Goal: Task Accomplishment & Management: Complete application form

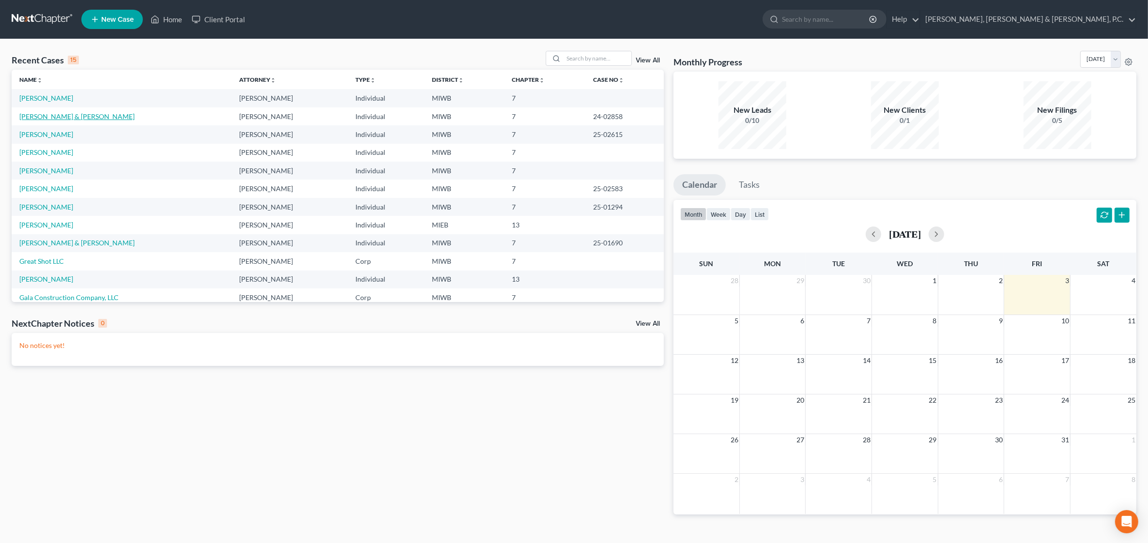
click at [40, 119] on link "[PERSON_NAME] & [PERSON_NAME]" at bounding box center [76, 116] width 115 height 8
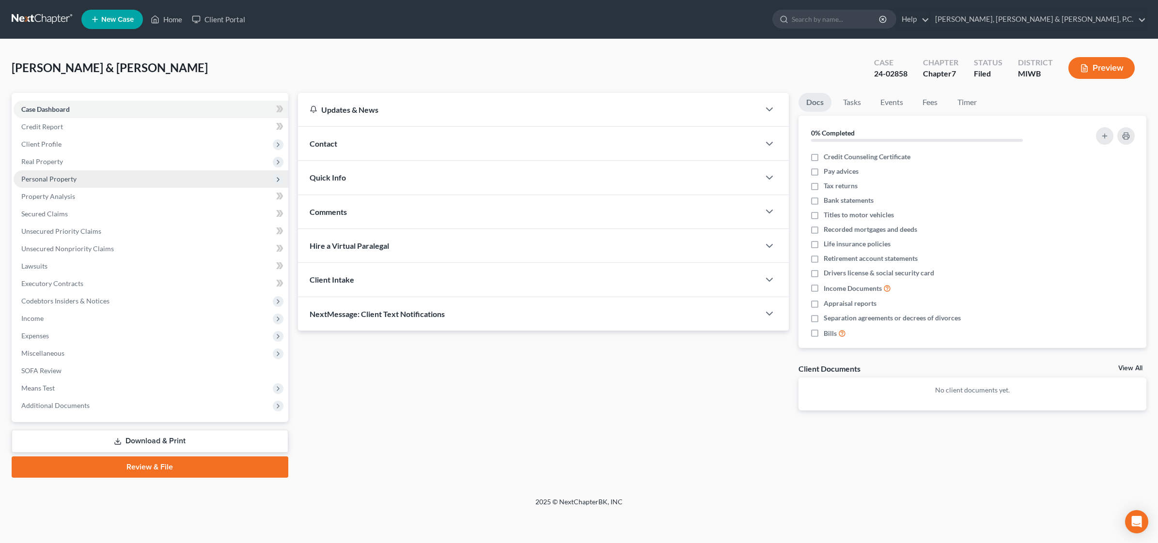
click at [55, 181] on span "Personal Property" at bounding box center [48, 179] width 55 height 8
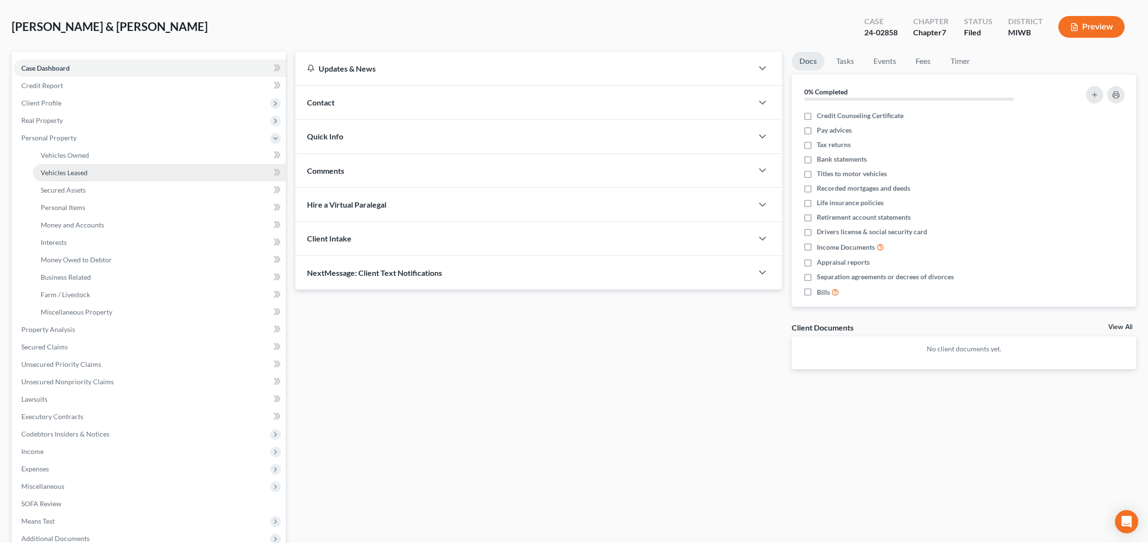
scroll to position [121, 0]
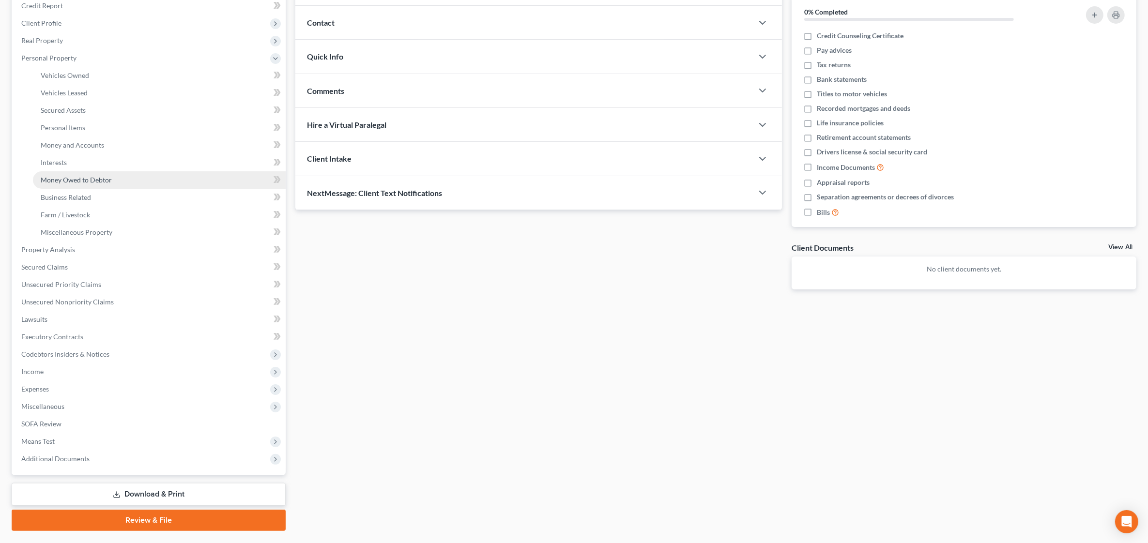
click at [81, 182] on span "Money Owed to Debtor" at bounding box center [76, 180] width 71 height 8
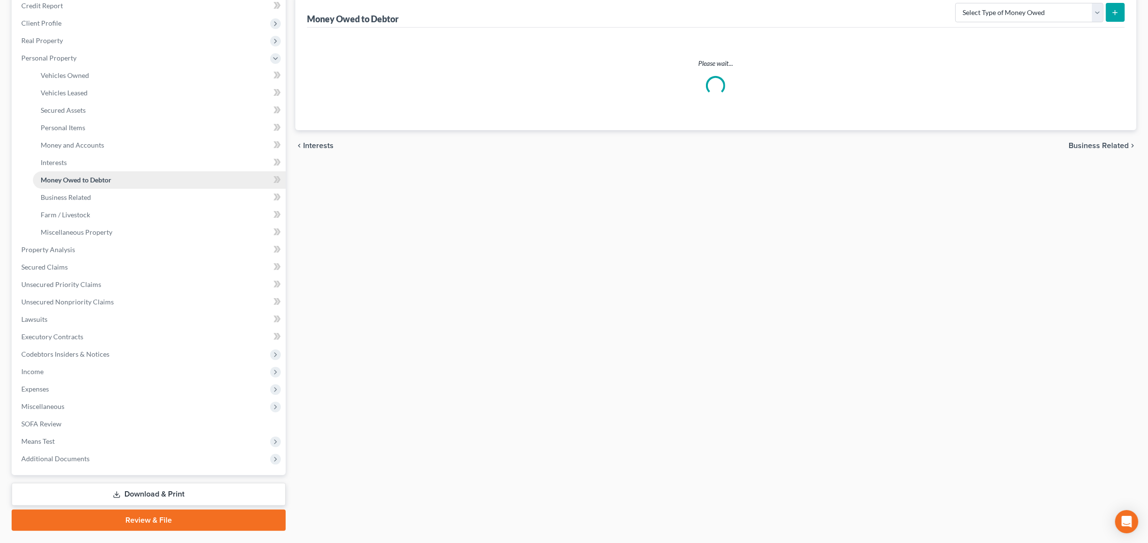
click at [81, 182] on span "Money Owed to Debtor" at bounding box center [76, 180] width 71 height 8
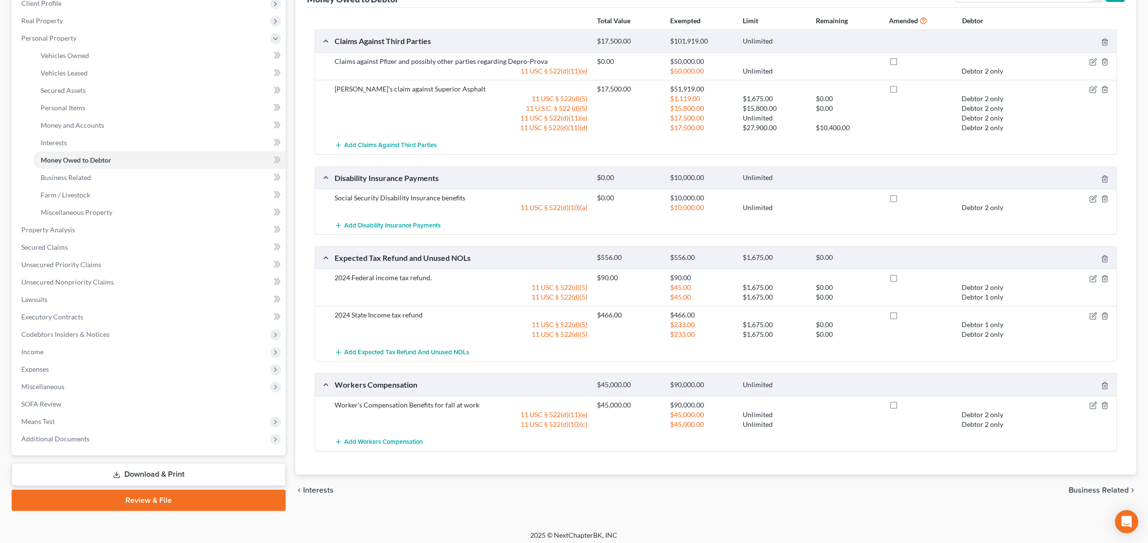
scroll to position [144, 0]
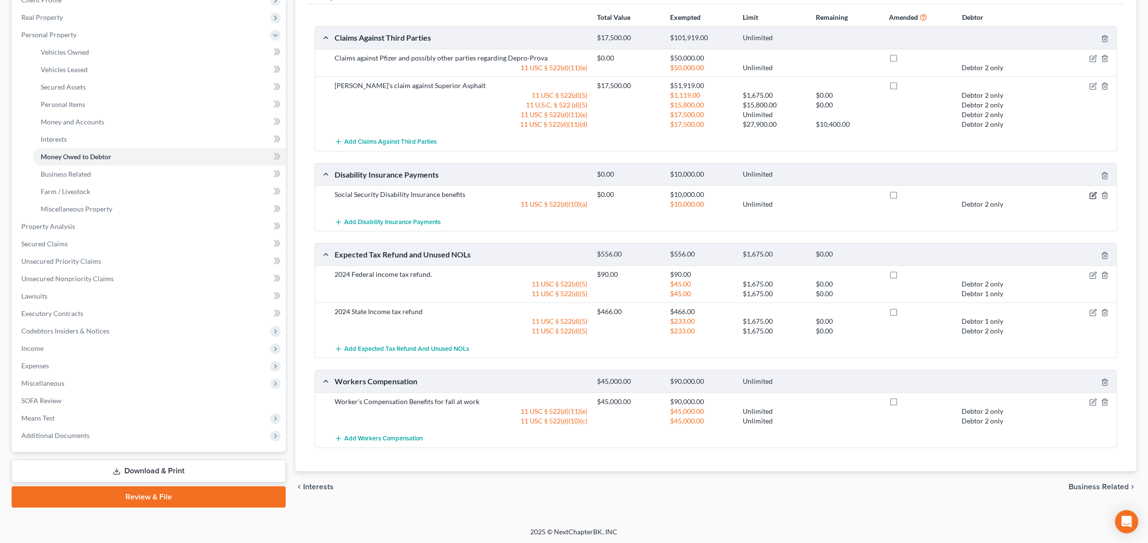
click at [1090, 197] on icon "button" at bounding box center [1094, 196] width 8 height 8
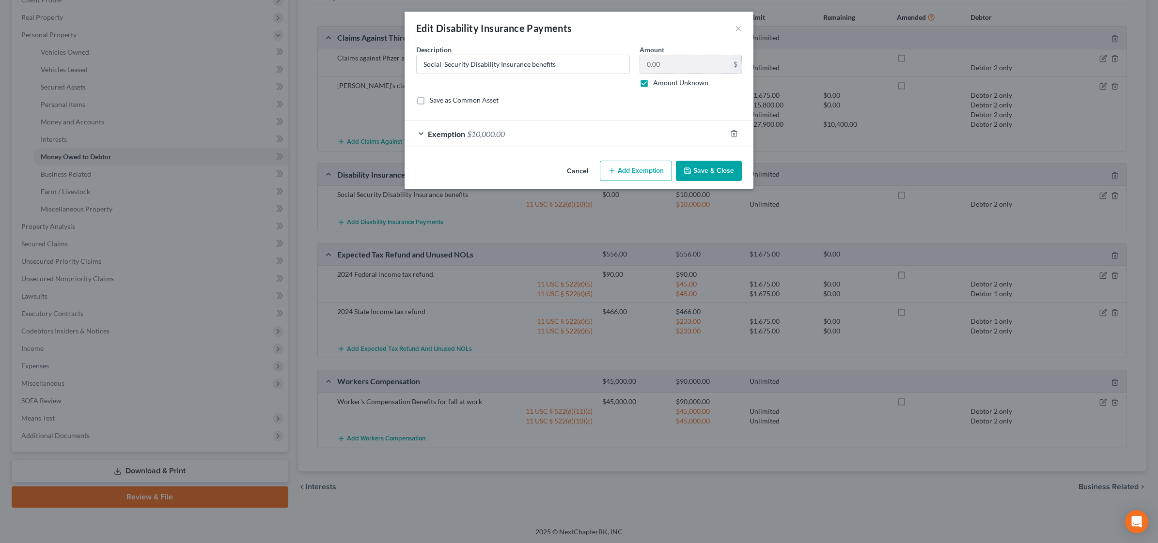
drag, startPoint x: 645, startPoint y: 82, endPoint x: 660, endPoint y: 74, distance: 17.8
click at [653, 81] on label "Amount Unknown" at bounding box center [680, 83] width 55 height 10
click at [657, 81] on input "Amount Unknown" at bounding box center [660, 81] width 6 height 6
checkbox input "false"
click at [671, 68] on input "0.00" at bounding box center [685, 64] width 90 height 18
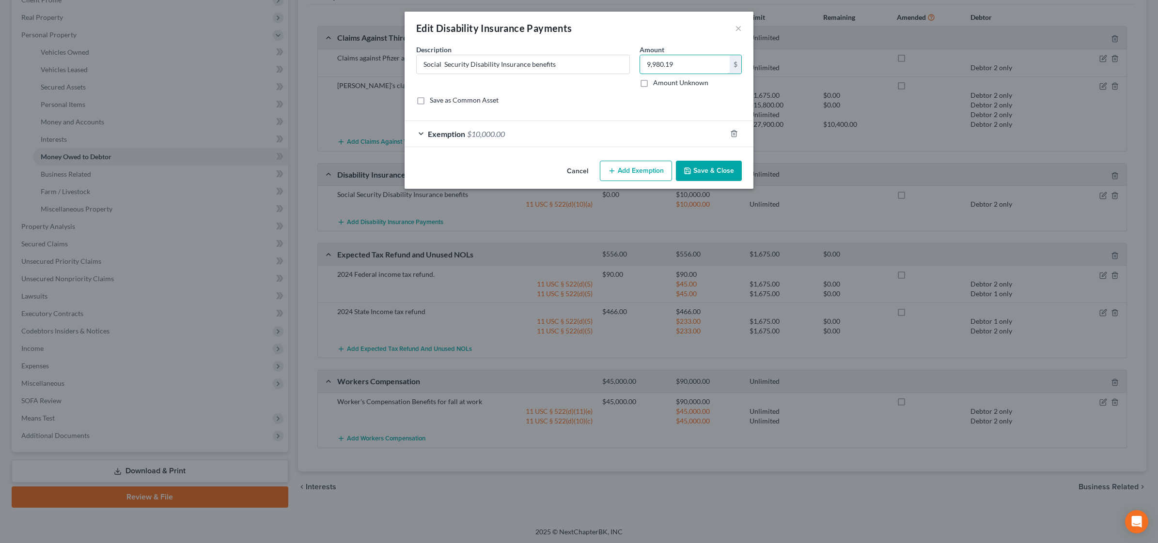
type input "9,980.19"
click at [559, 131] on div "Exemption $10,000.00" at bounding box center [565, 134] width 322 height 26
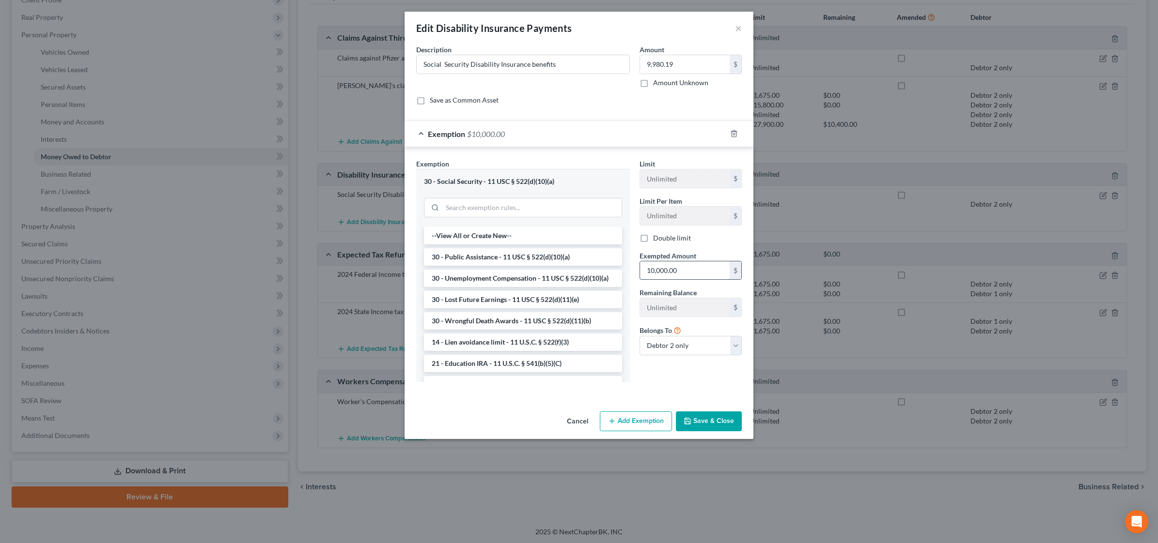
drag, startPoint x: 689, startPoint y: 269, endPoint x: 670, endPoint y: 263, distance: 19.9
click at [688, 270] on input "10,000.00" at bounding box center [685, 271] width 90 height 18
type input "9,980.19"
click at [701, 426] on button "Save & Close" at bounding box center [709, 422] width 66 height 20
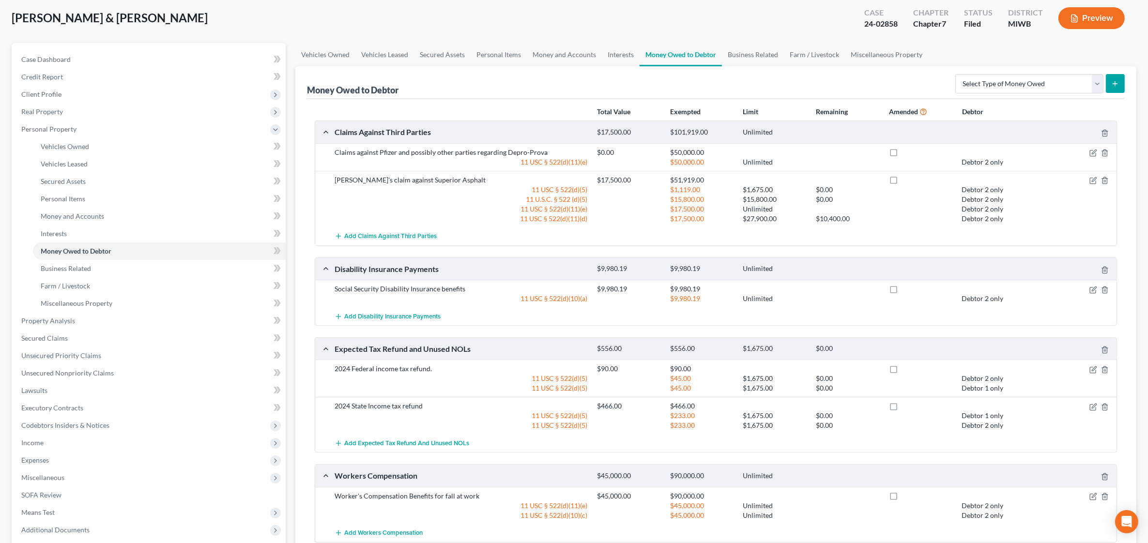
scroll to position [0, 0]
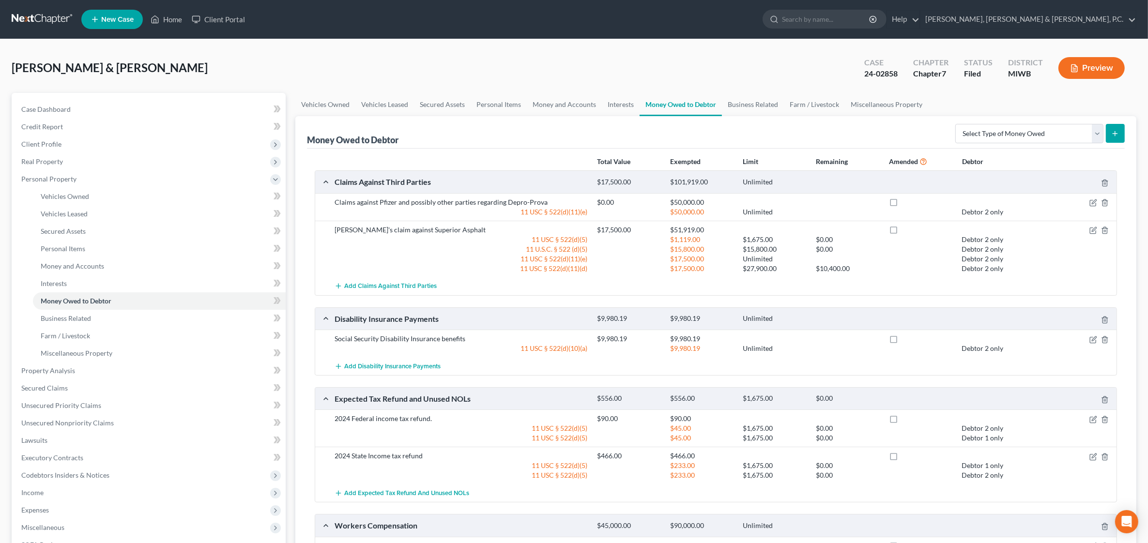
click at [392, 72] on div "[PERSON_NAME] & [PERSON_NAME] Upgraded Case 24-02858 Chapter Chapter 7 Status F…" at bounding box center [574, 72] width 1125 height 42
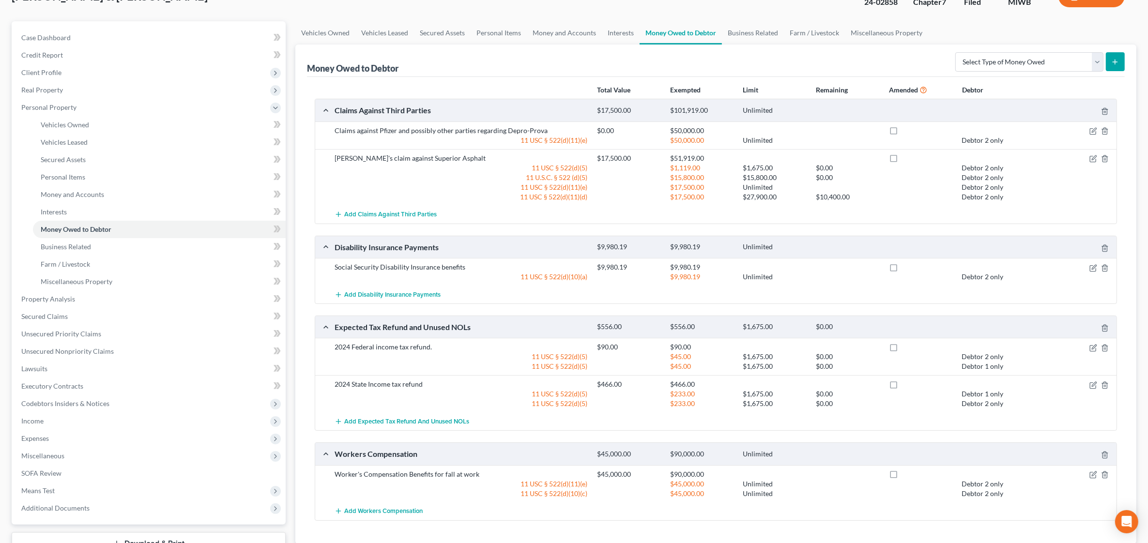
scroll to position [144, 0]
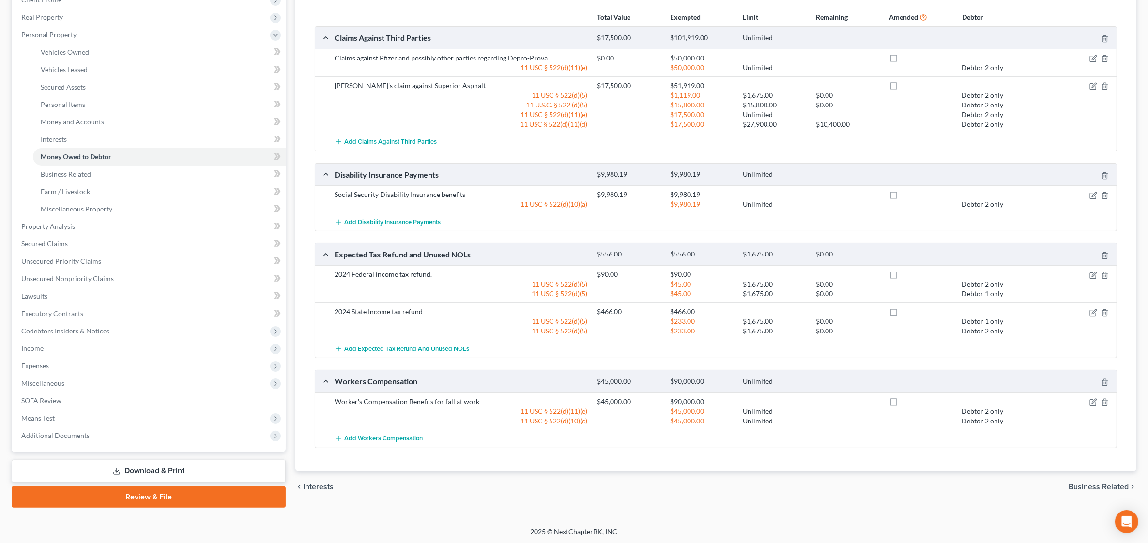
click at [179, 471] on link "Download & Print" at bounding box center [149, 471] width 274 height 23
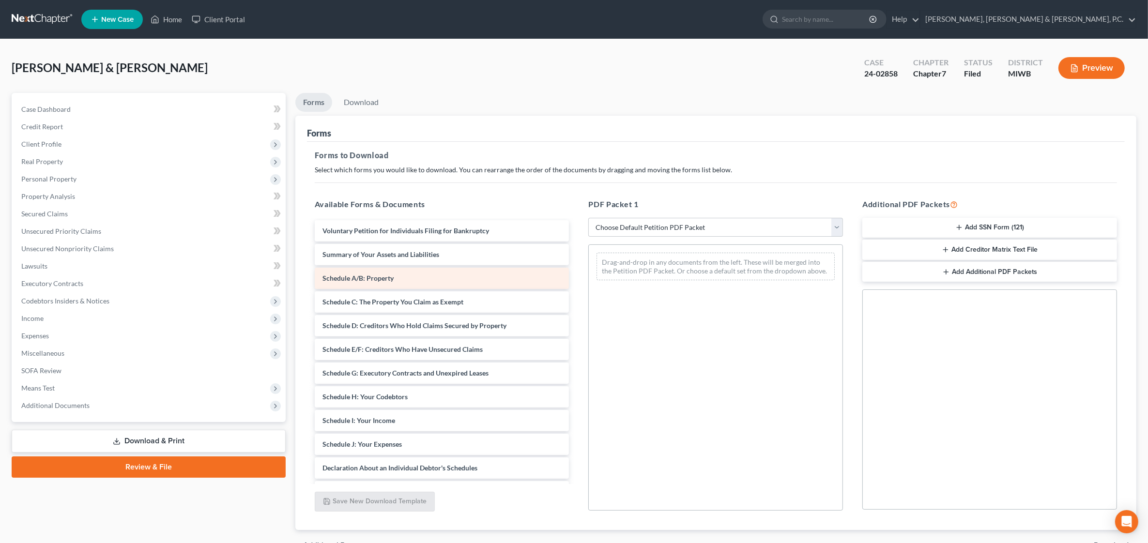
click at [443, 279] on div "Schedule A/B: Property" at bounding box center [442, 278] width 255 height 21
click at [451, 280] on div "Schedule A/B: Property" at bounding box center [442, 278] width 255 height 21
click at [440, 275] on div "Voluntary Petition for Individuals Filing for Bankruptcy Summary of Your Assets…" at bounding box center [442, 437] width 270 height 434
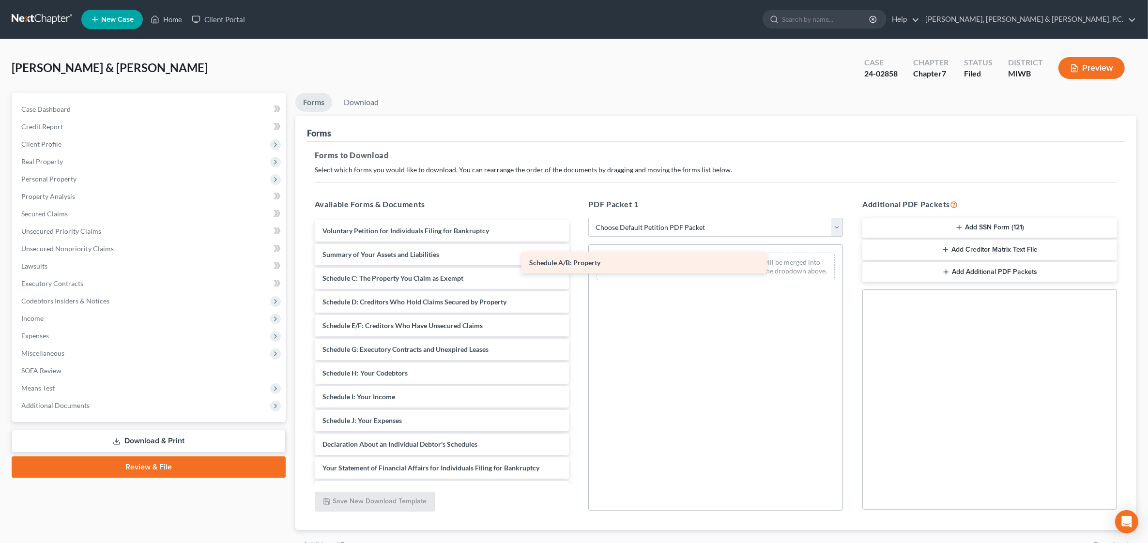
drag, startPoint x: 441, startPoint y: 275, endPoint x: 658, endPoint y: 258, distance: 217.1
click at [577, 259] on div "Schedule A/B: Property Voluntary Petition for Individuals Filing for Bankruptcy…" at bounding box center [442, 425] width 270 height 411
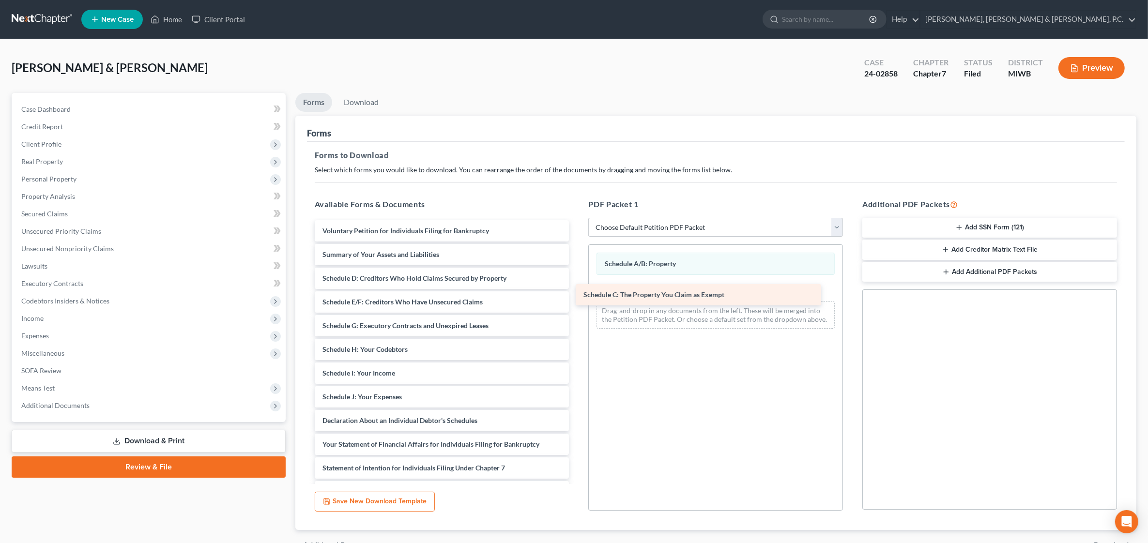
drag, startPoint x: 381, startPoint y: 279, endPoint x: 644, endPoint y: 294, distance: 263.9
click at [577, 294] on div "Schedule C: The Property You Claim as Exempt Voluntary Petition for Individuals…" at bounding box center [442, 413] width 270 height 387
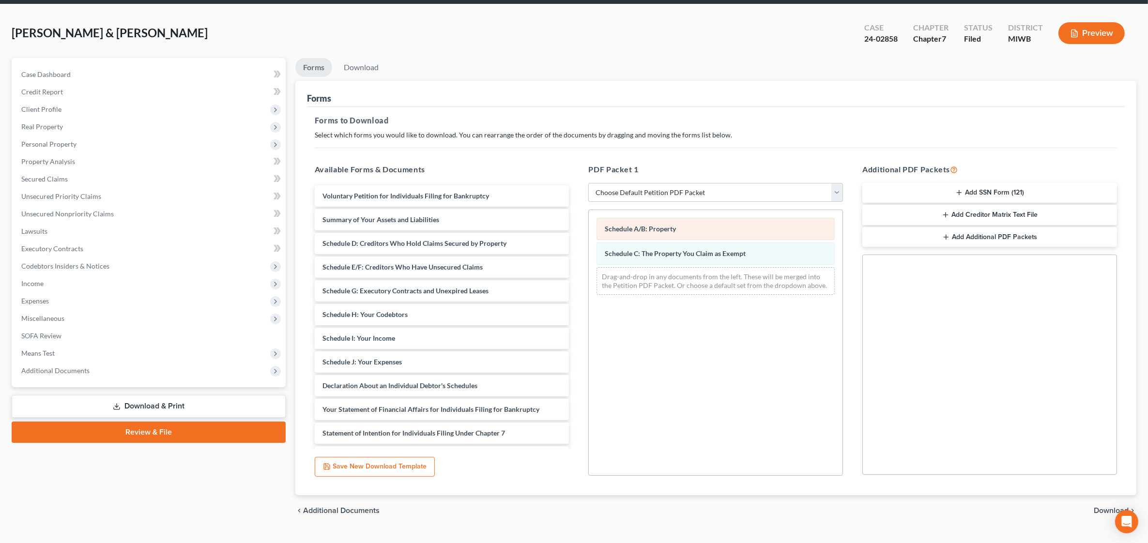
scroll to position [54, 0]
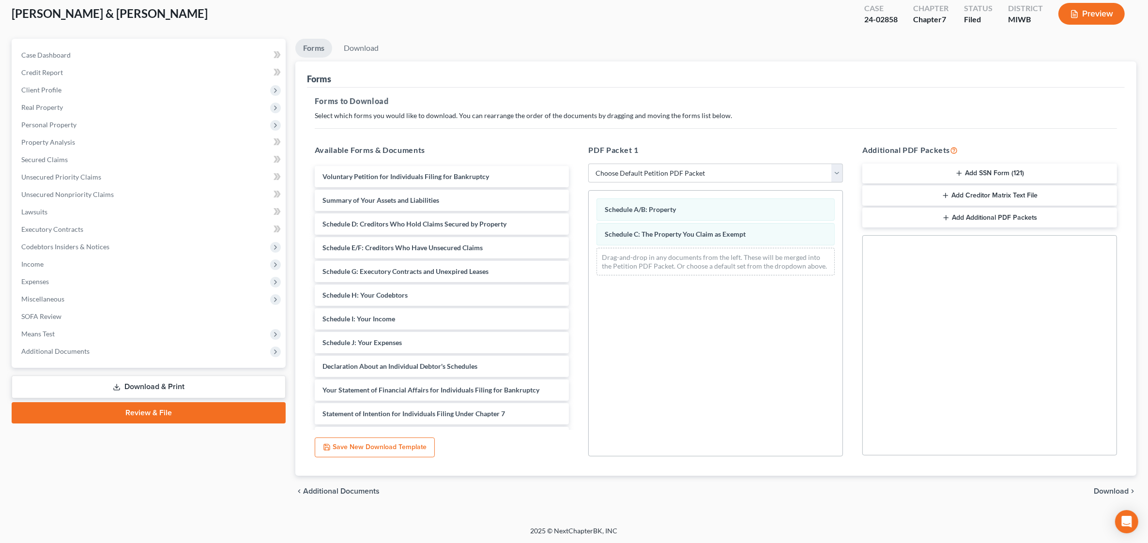
click at [1108, 494] on span "Download" at bounding box center [1111, 492] width 35 height 8
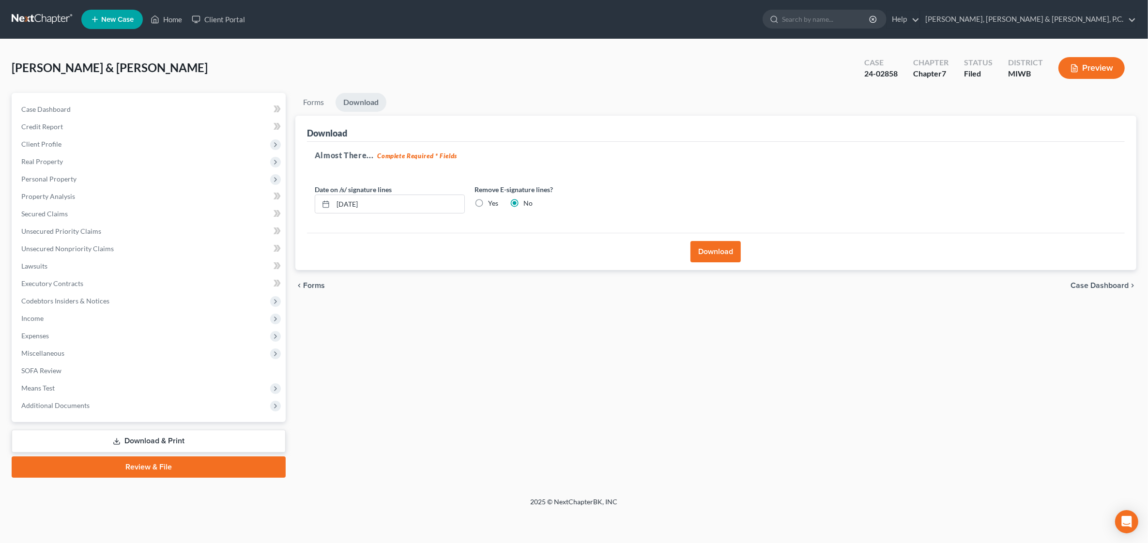
scroll to position [0, 0]
click at [722, 253] on button "Download" at bounding box center [722, 251] width 50 height 21
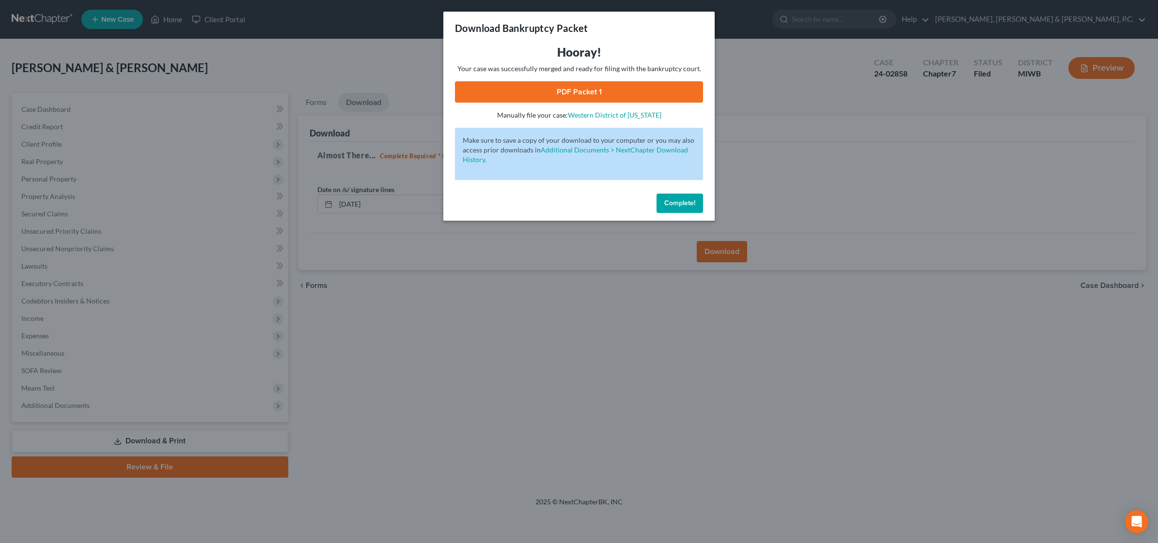
click at [560, 88] on link "PDF Packet 1" at bounding box center [579, 91] width 248 height 21
click at [681, 202] on span "Complete!" at bounding box center [679, 203] width 31 height 8
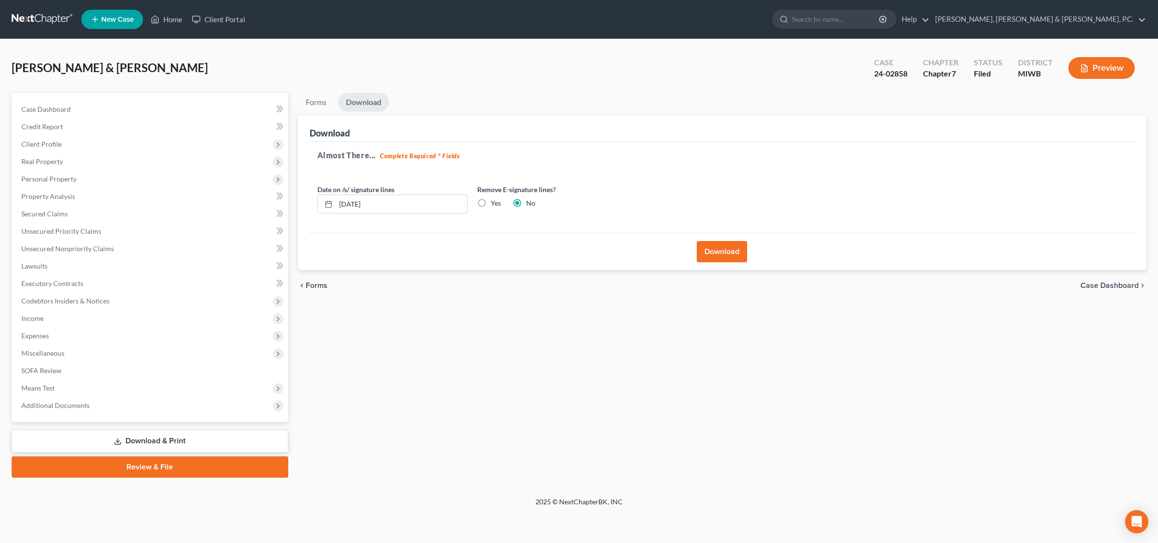
click at [367, 353] on div "Forms Download Forms Forms to Download Select which forms you would like to dow…" at bounding box center [722, 285] width 858 height 385
click at [149, 436] on link "Download & Print" at bounding box center [150, 441] width 277 height 23
click at [178, 434] on link "Download & Print" at bounding box center [150, 441] width 277 height 23
click at [577, 304] on div "Forms Download Forms Forms to Download Select which forms you would like to dow…" at bounding box center [722, 285] width 858 height 385
click at [142, 439] on link "Download & Print" at bounding box center [150, 441] width 277 height 23
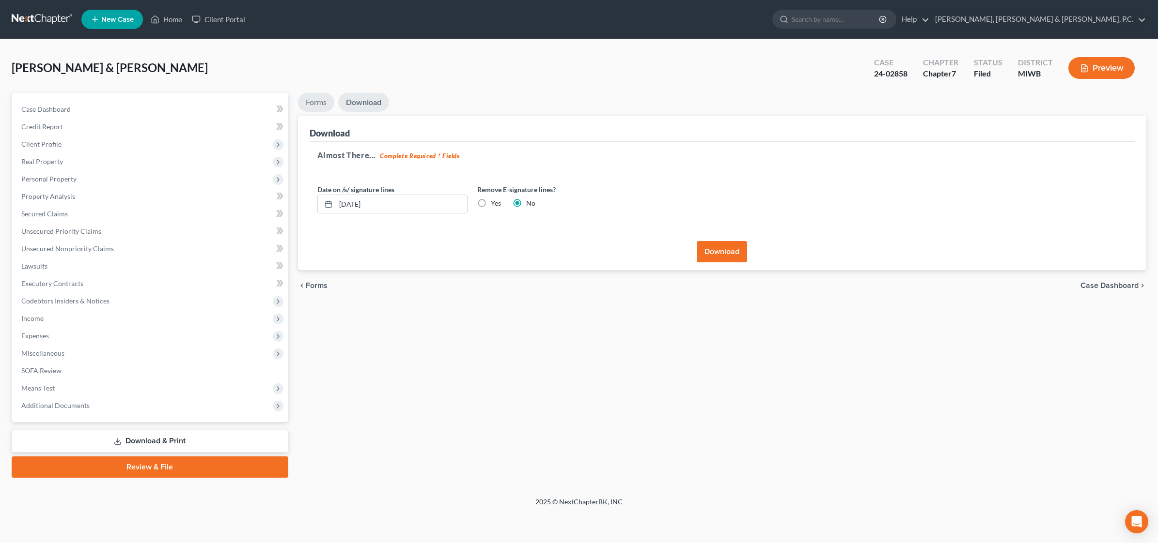
click at [311, 102] on link "Forms" at bounding box center [316, 102] width 36 height 19
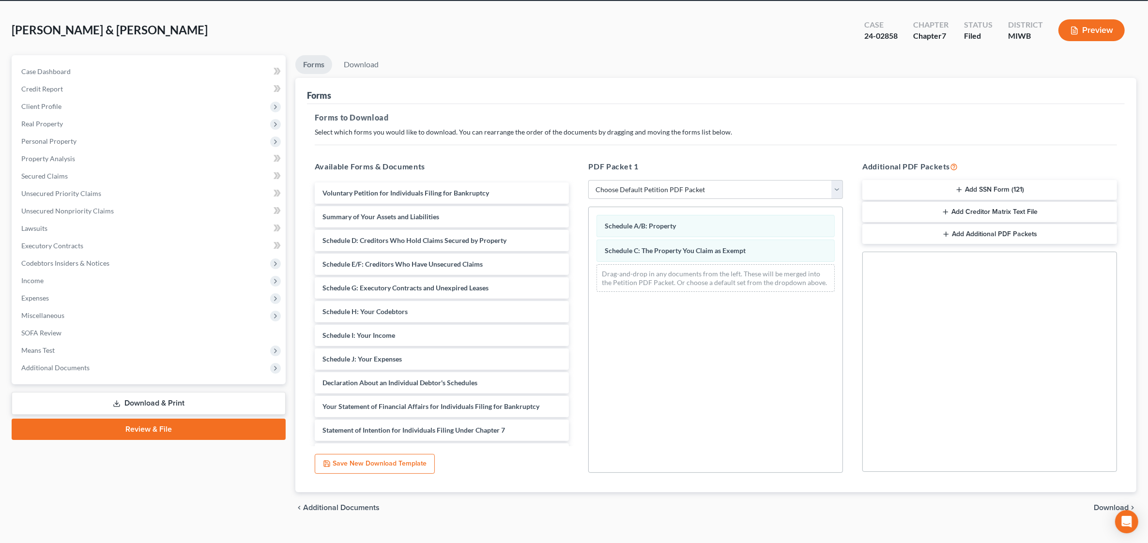
scroll to position [54, 0]
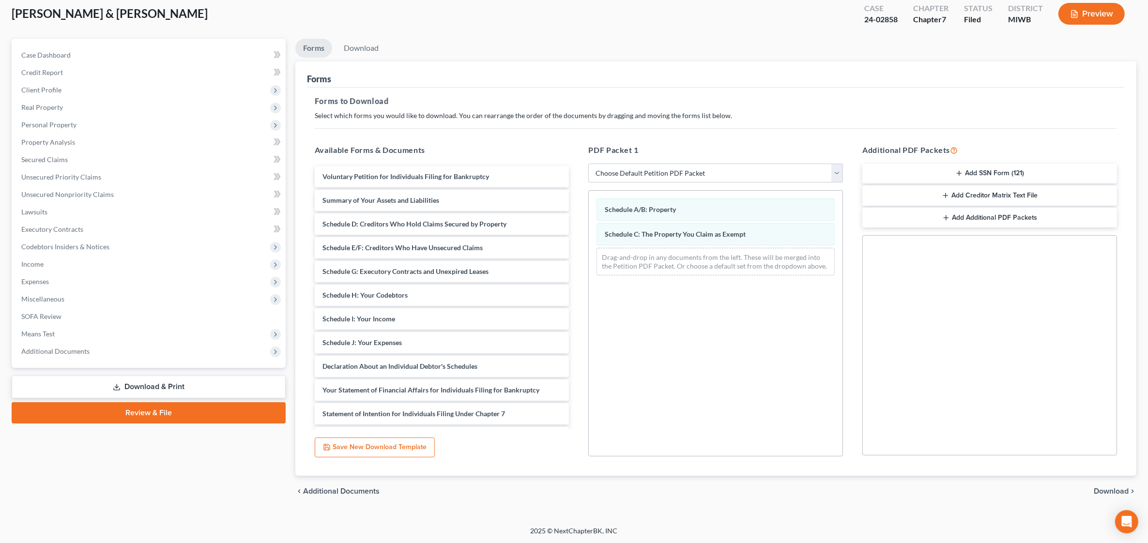
click at [1115, 488] on span "Download" at bounding box center [1111, 492] width 35 height 8
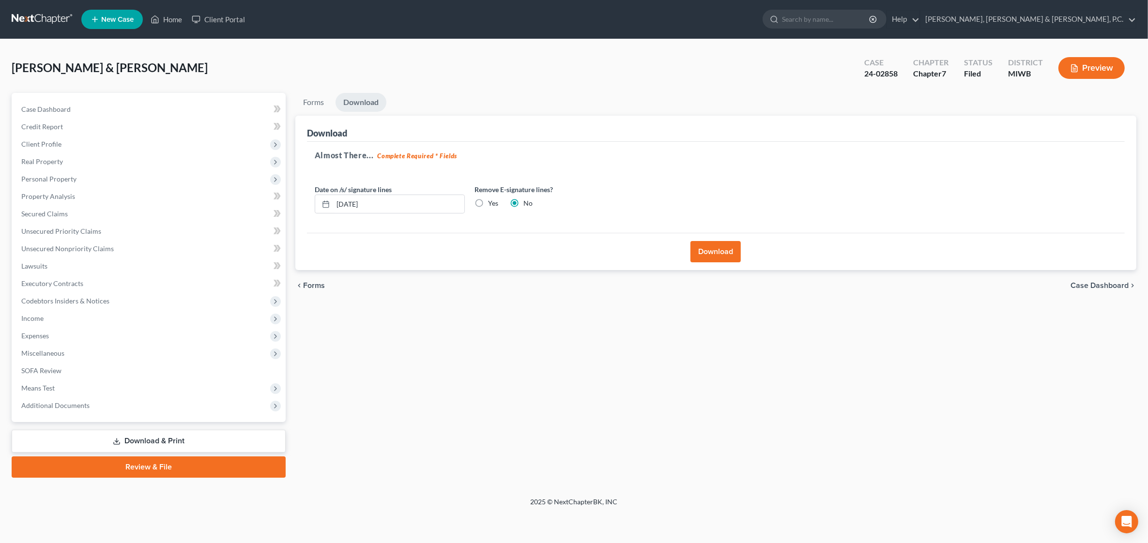
scroll to position [0, 0]
click at [406, 173] on div "Almost There... Complete Required * Fields Date on /s/ signature lines [DATE] R…" at bounding box center [722, 188] width 825 height 92
click at [715, 253] on button "Download" at bounding box center [722, 251] width 50 height 21
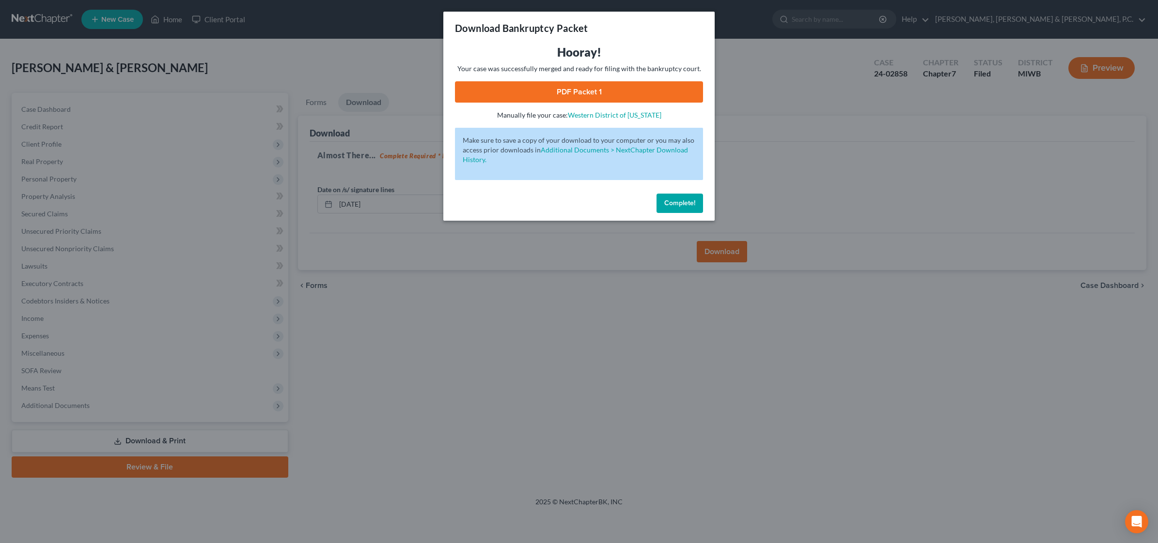
click at [669, 202] on span "Complete!" at bounding box center [679, 203] width 31 height 8
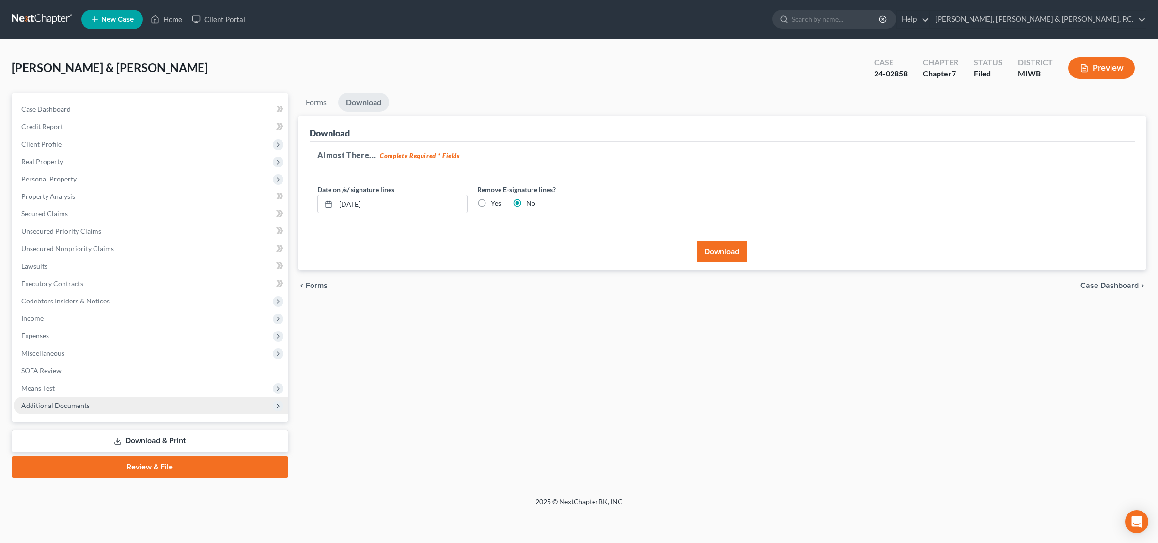
click at [100, 403] on span "Additional Documents" at bounding box center [151, 405] width 275 height 17
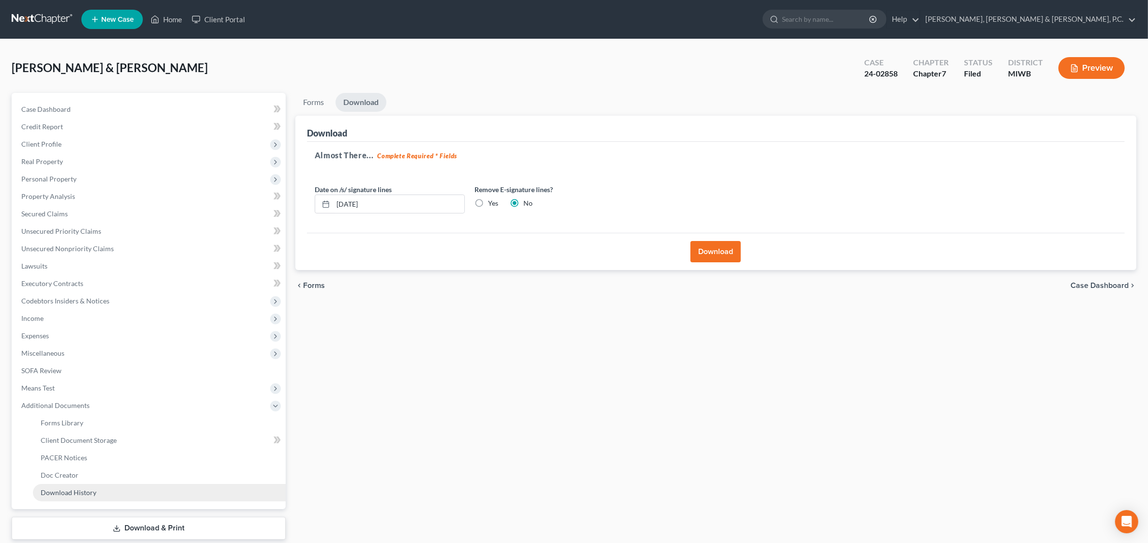
click at [105, 489] on link "Download History" at bounding box center [159, 492] width 253 height 17
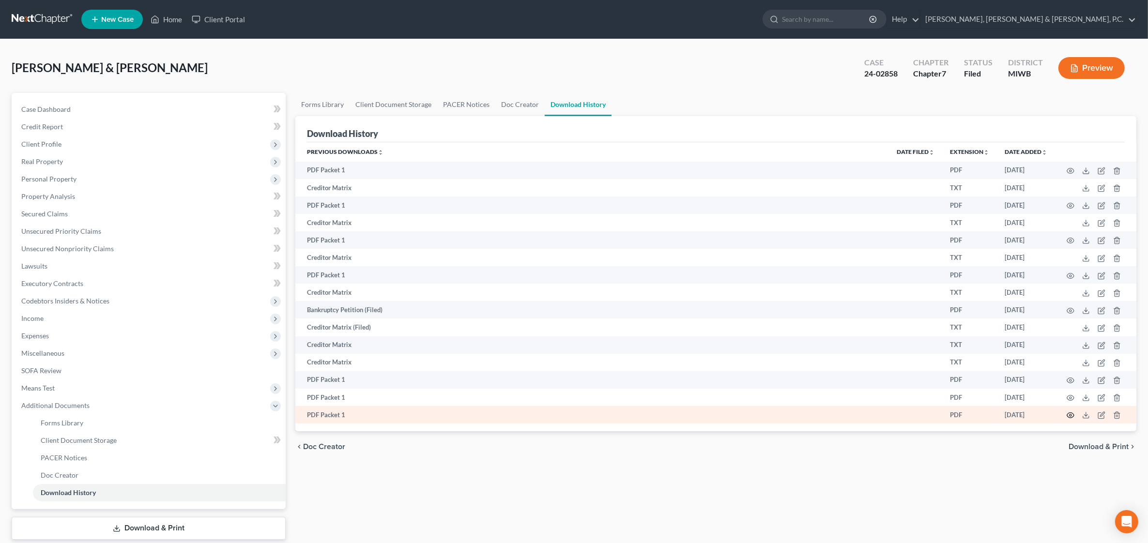
click at [1071, 412] on icon "button" at bounding box center [1071, 416] width 8 height 8
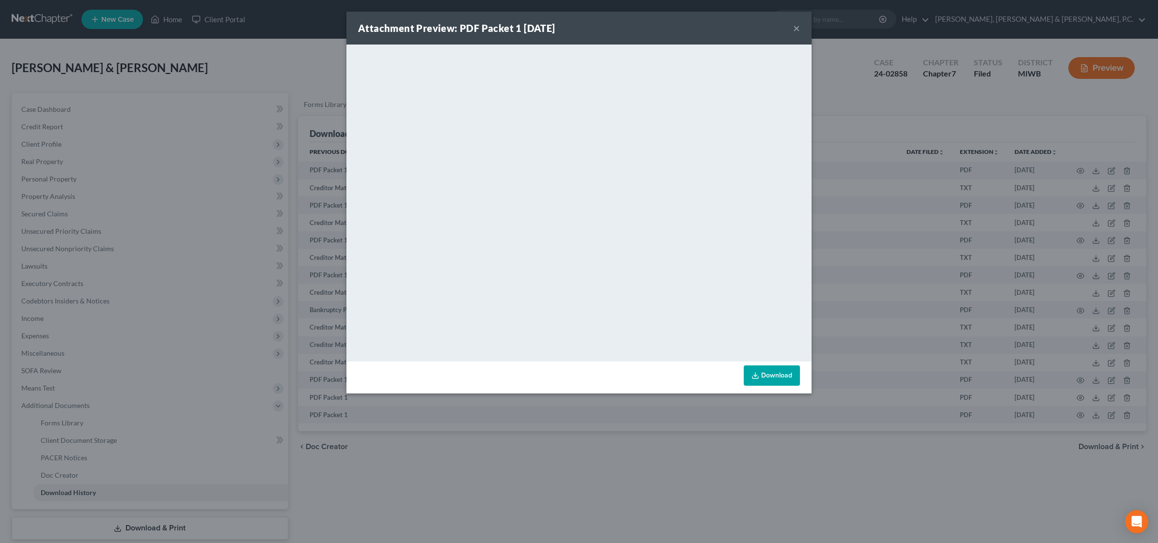
click at [799, 29] on button "×" at bounding box center [796, 28] width 7 height 12
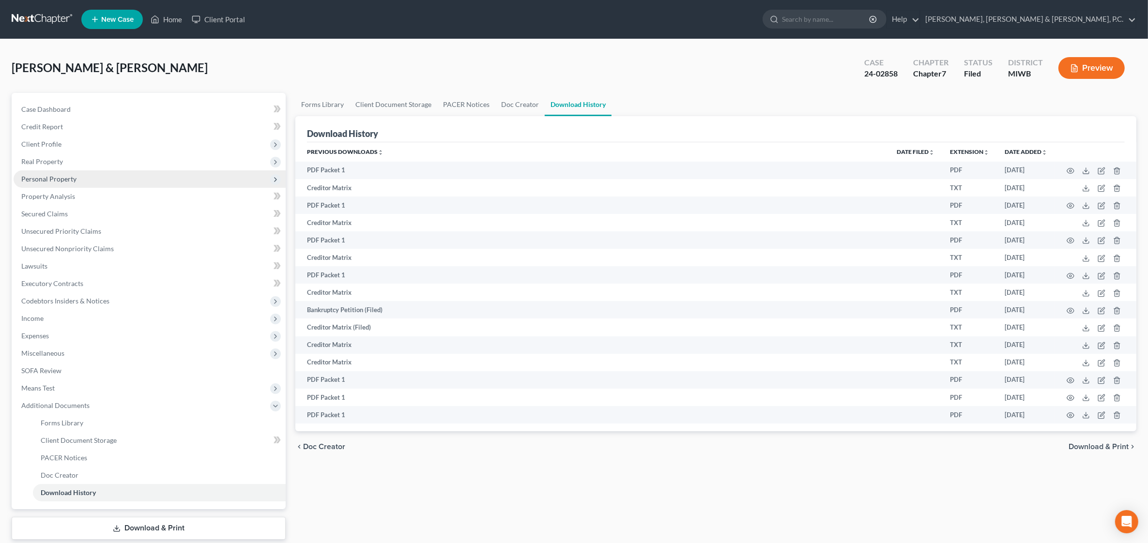
click at [55, 182] on span "Personal Property" at bounding box center [48, 179] width 55 height 8
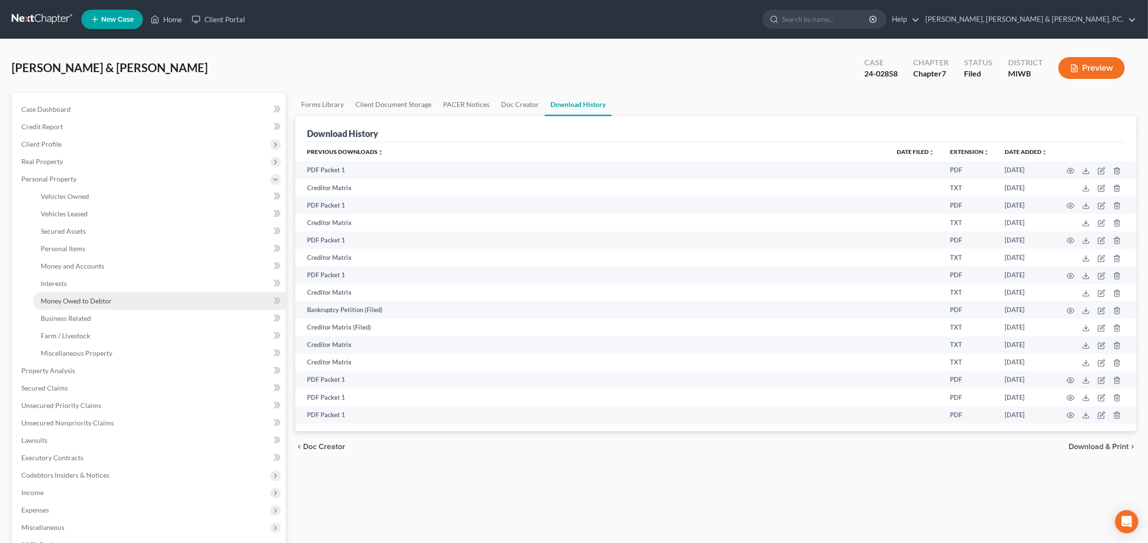
click at [98, 304] on link "Money Owed to Debtor" at bounding box center [159, 301] width 253 height 17
click at [99, 304] on link "Money Owed to Debtor" at bounding box center [159, 301] width 253 height 17
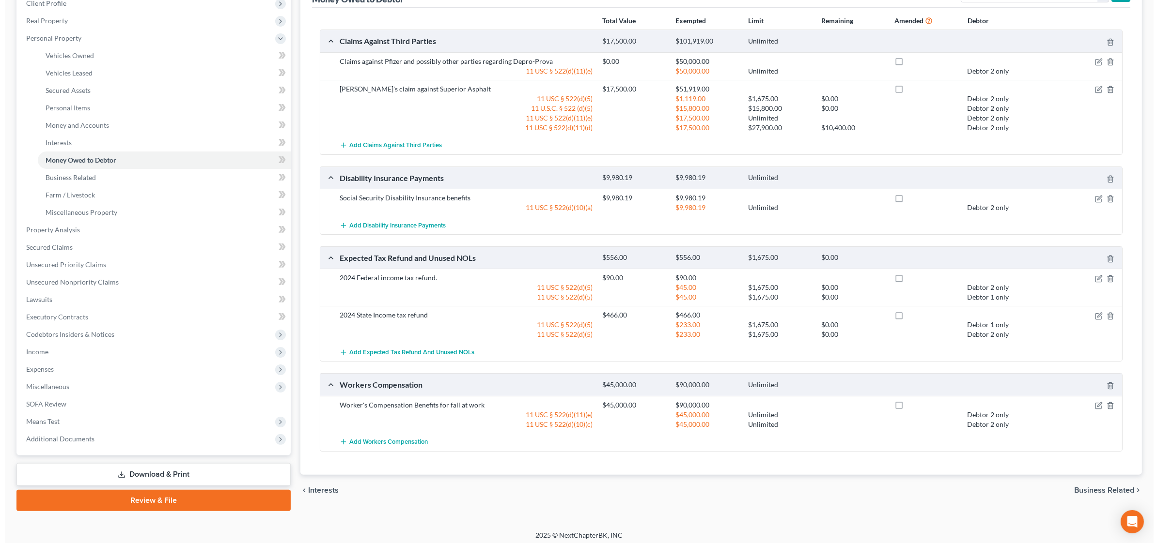
scroll to position [144, 0]
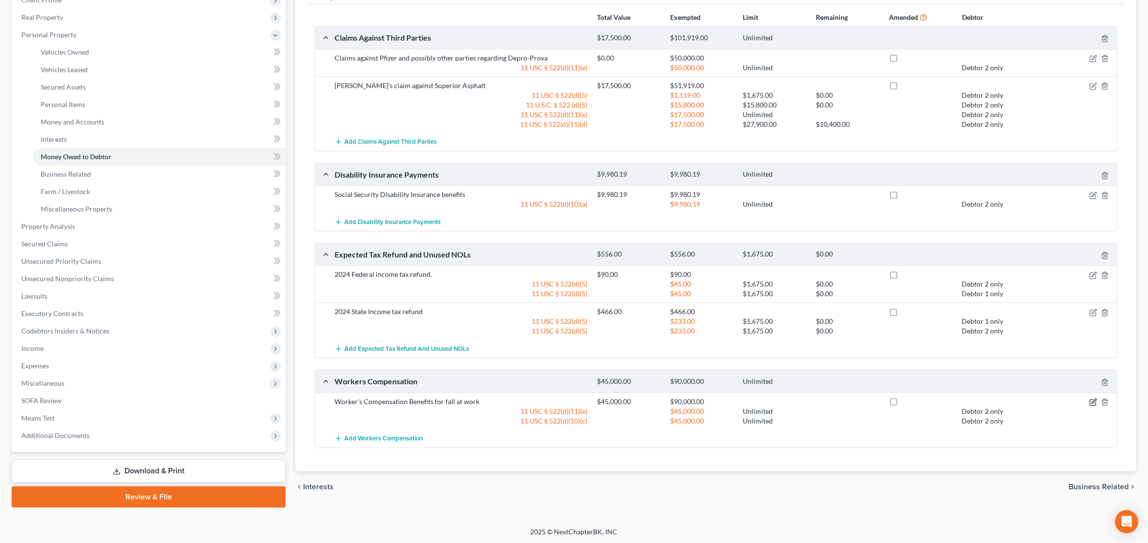
click at [1092, 403] on icon "button" at bounding box center [1094, 401] width 4 height 4
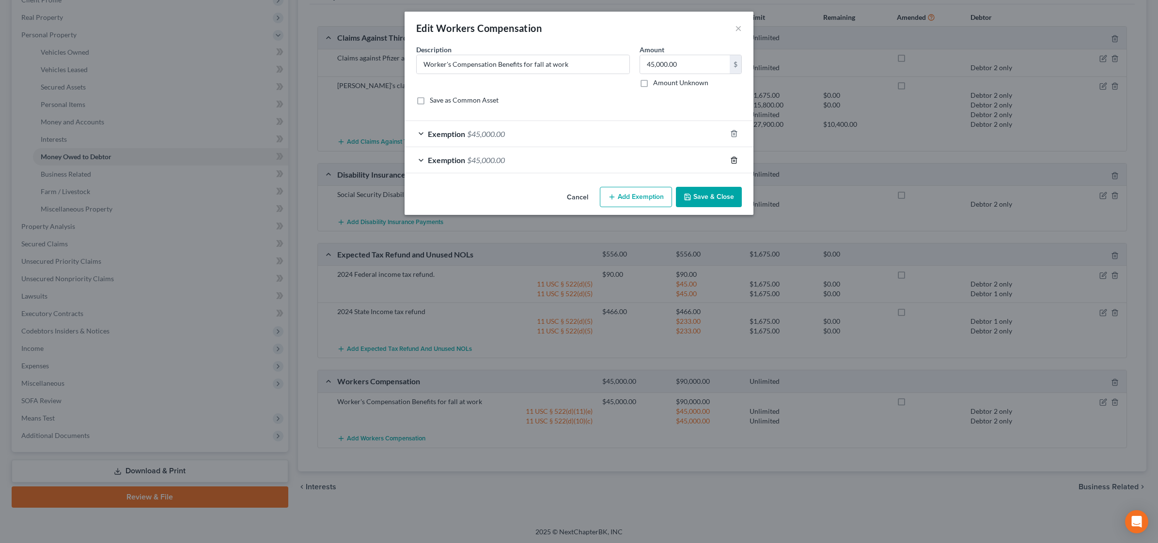
click at [737, 160] on icon "button" at bounding box center [734, 160] width 8 height 8
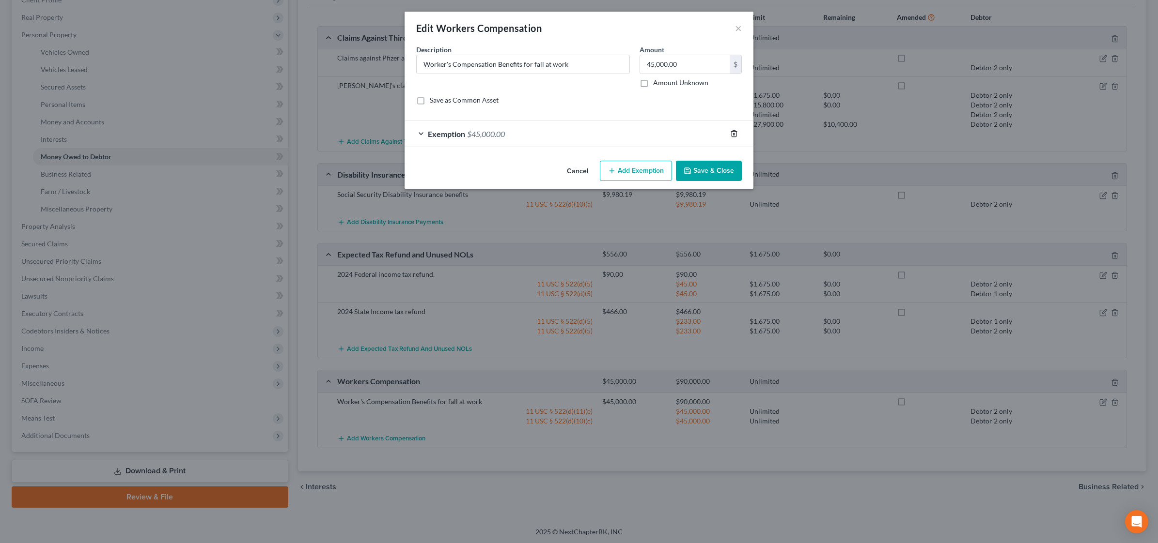
click at [735, 135] on icon "button" at bounding box center [734, 134] width 8 height 8
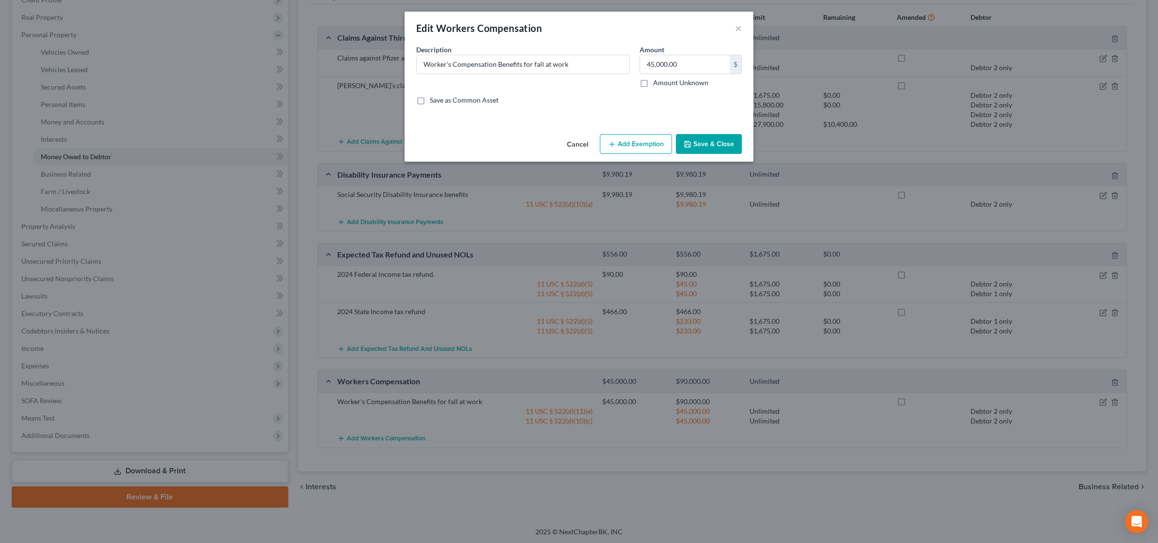
click at [633, 144] on button "Add Exemption" at bounding box center [636, 144] width 72 height 20
select select "2"
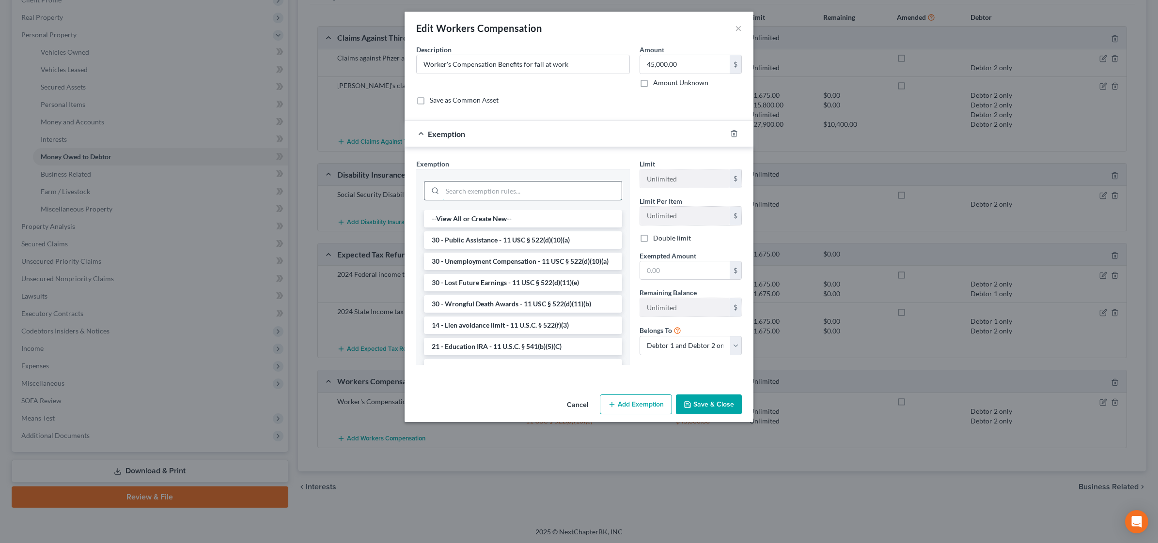
click at [500, 188] on input "search" at bounding box center [531, 191] width 179 height 18
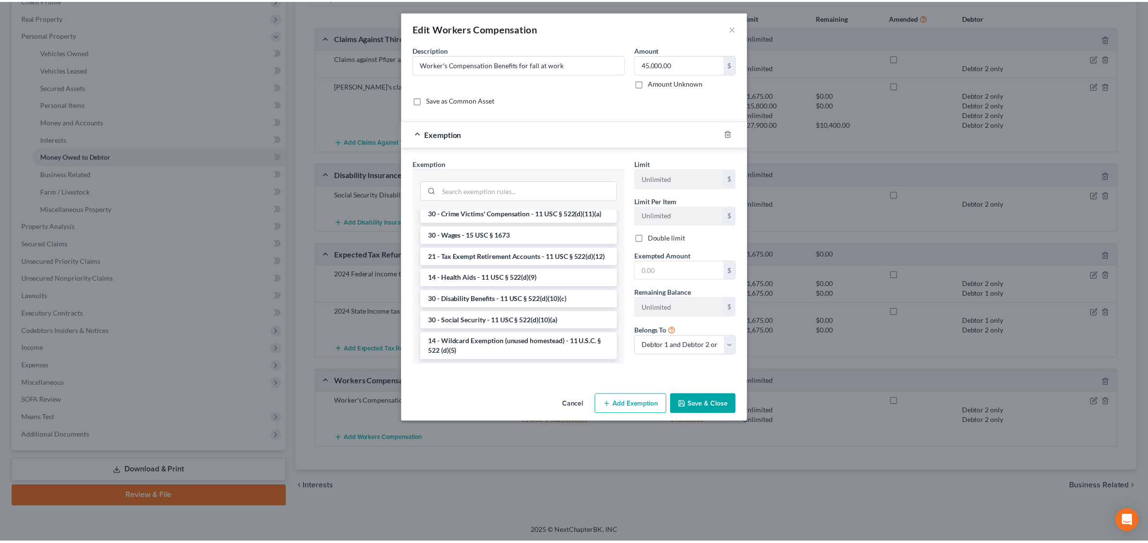
scroll to position [458, 0]
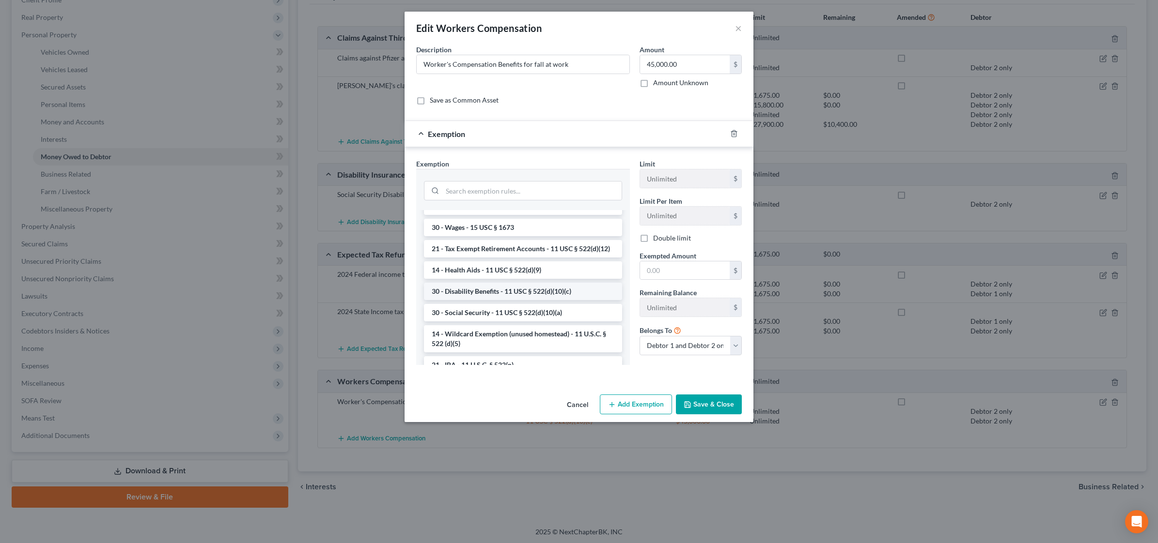
click at [546, 300] on li "30 - Disability Benefits - 11 USC § 522(d)(10)(c)" at bounding box center [523, 291] width 198 height 17
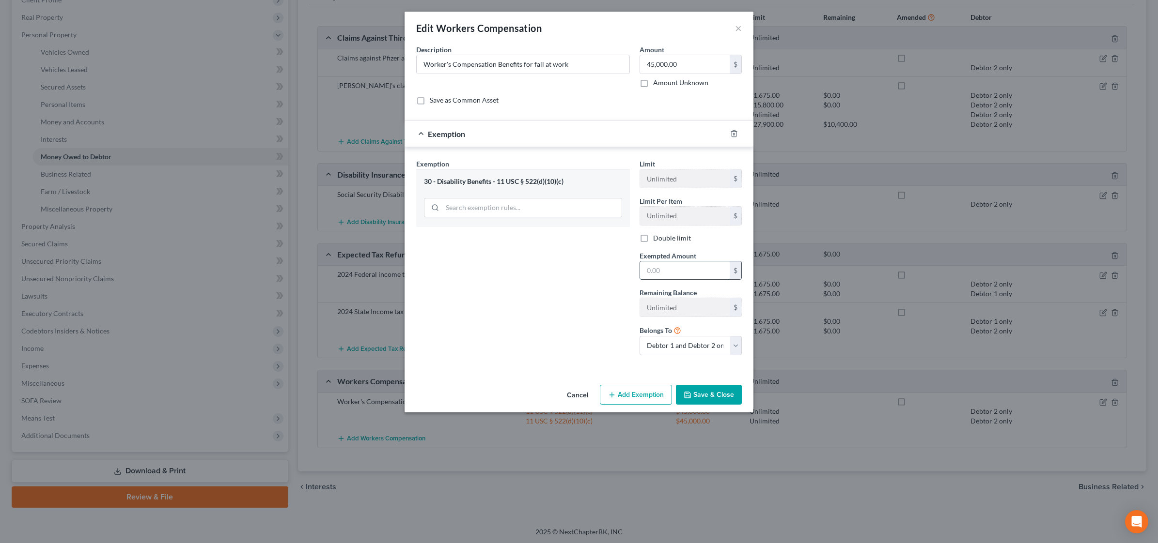
click at [672, 268] on input "text" at bounding box center [685, 271] width 90 height 18
type input "45,000."
click at [713, 400] on button "Save & Close" at bounding box center [709, 395] width 66 height 20
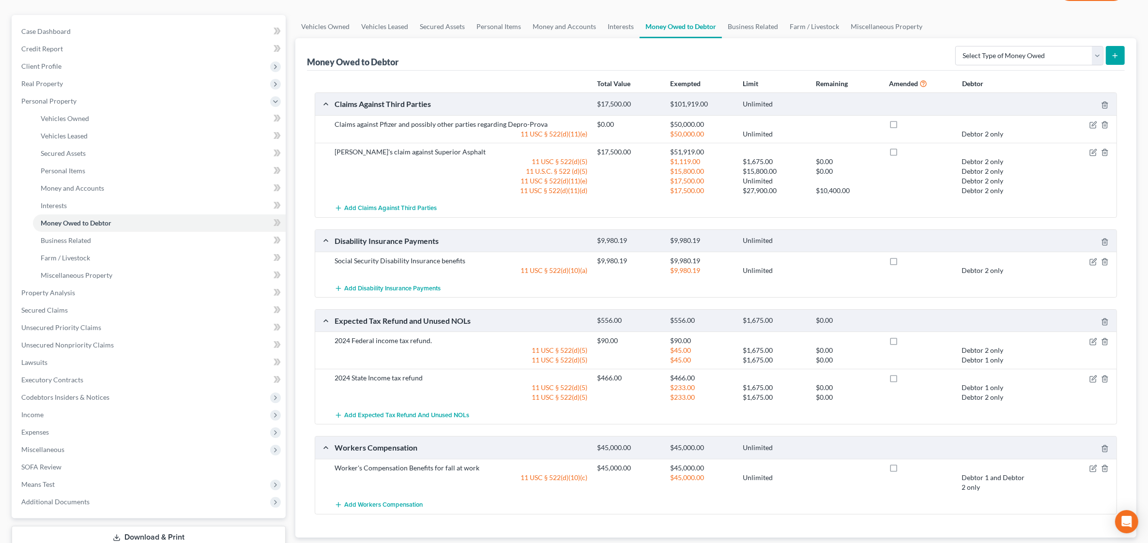
scroll to position [0, 0]
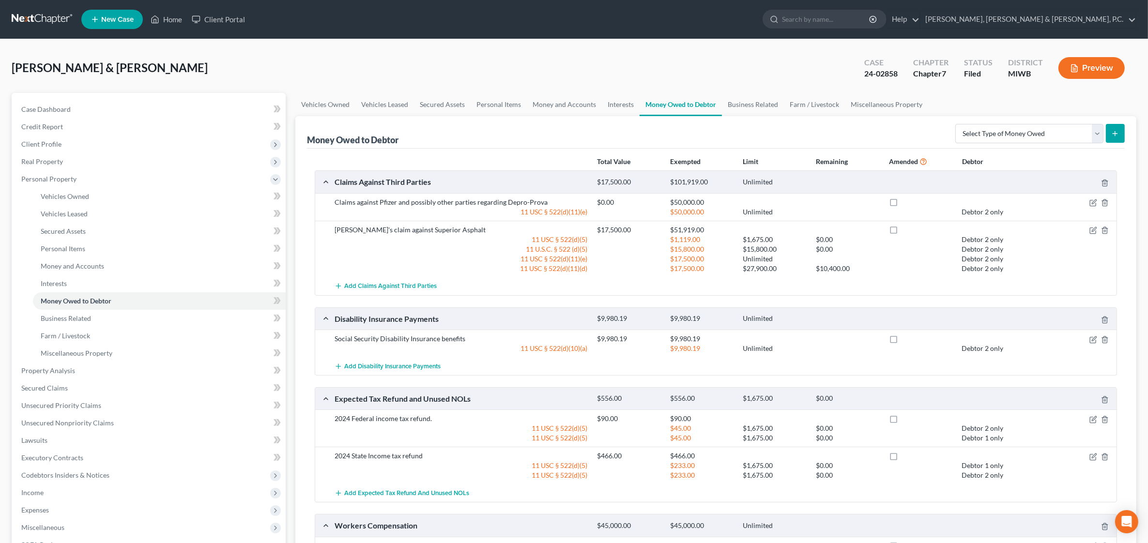
click at [1098, 66] on button "Preview" at bounding box center [1092, 68] width 66 height 22
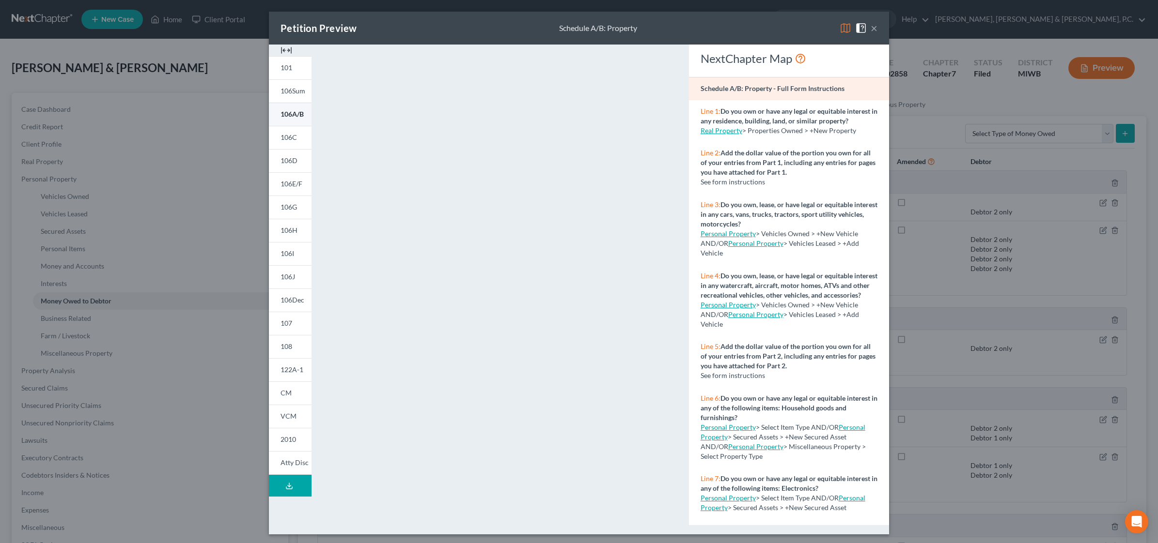
click at [290, 115] on span "106A/B" at bounding box center [291, 114] width 23 height 8
click at [287, 138] on span "106C" at bounding box center [288, 137] width 16 height 8
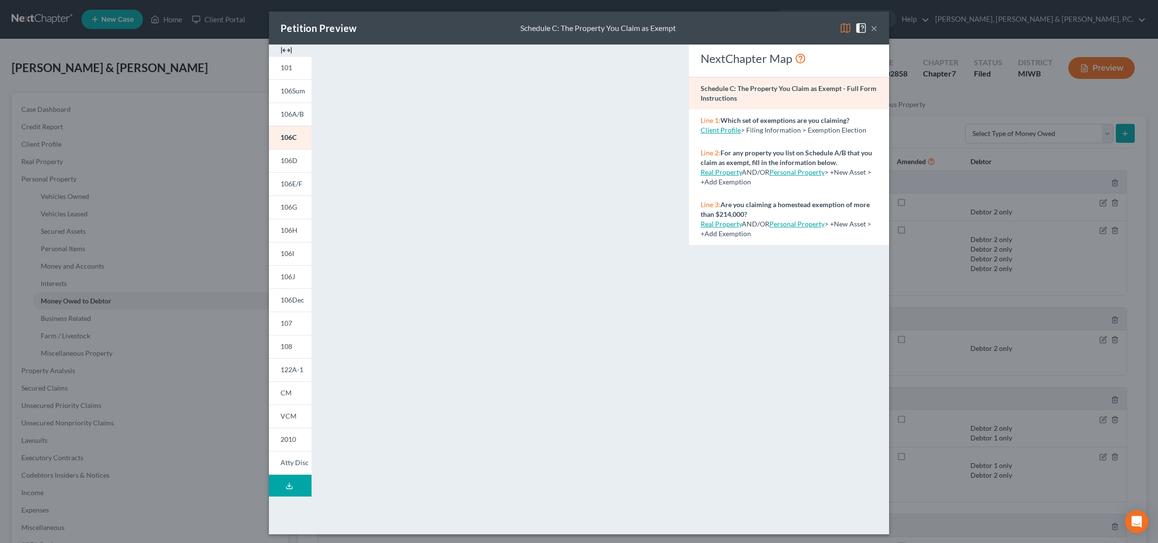
click at [871, 30] on button "×" at bounding box center [873, 28] width 7 height 12
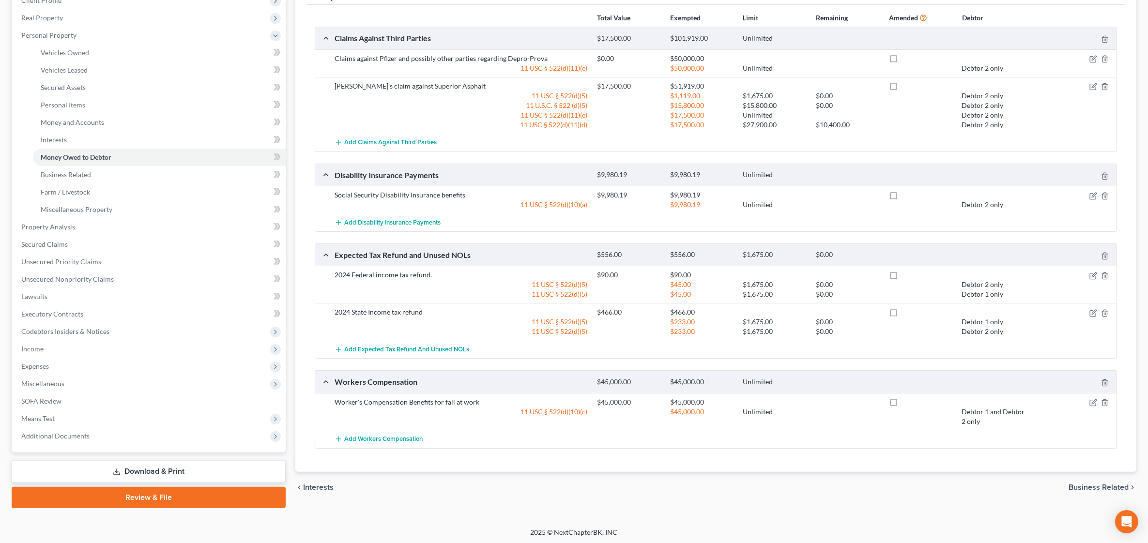
scroll to position [144, 0]
click at [1093, 402] on icon "button" at bounding box center [1094, 403] width 8 height 8
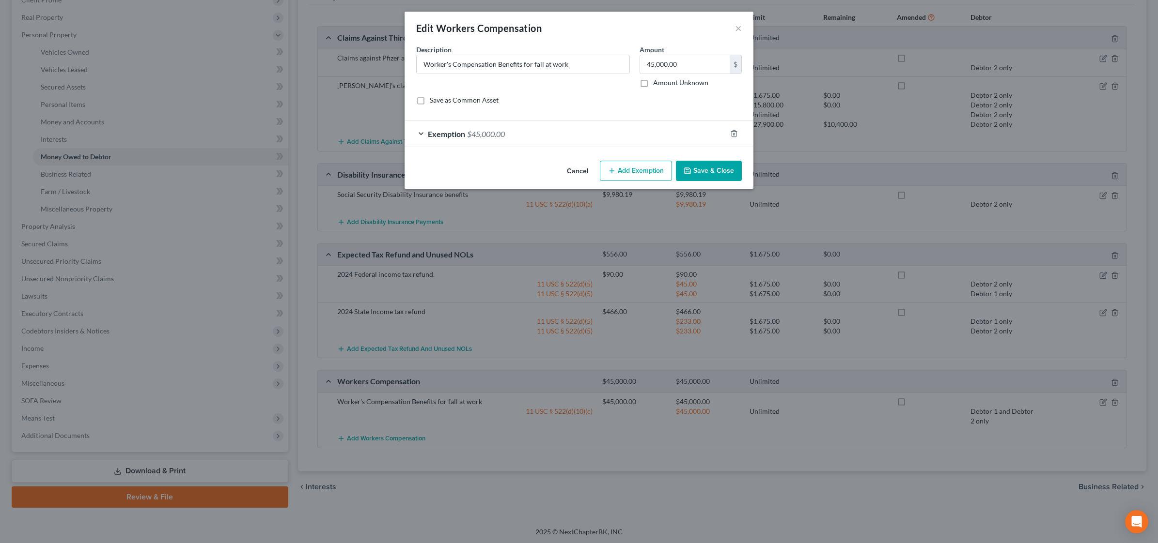
click at [655, 134] on div "Exemption $45,000.00" at bounding box center [565, 134] width 322 height 26
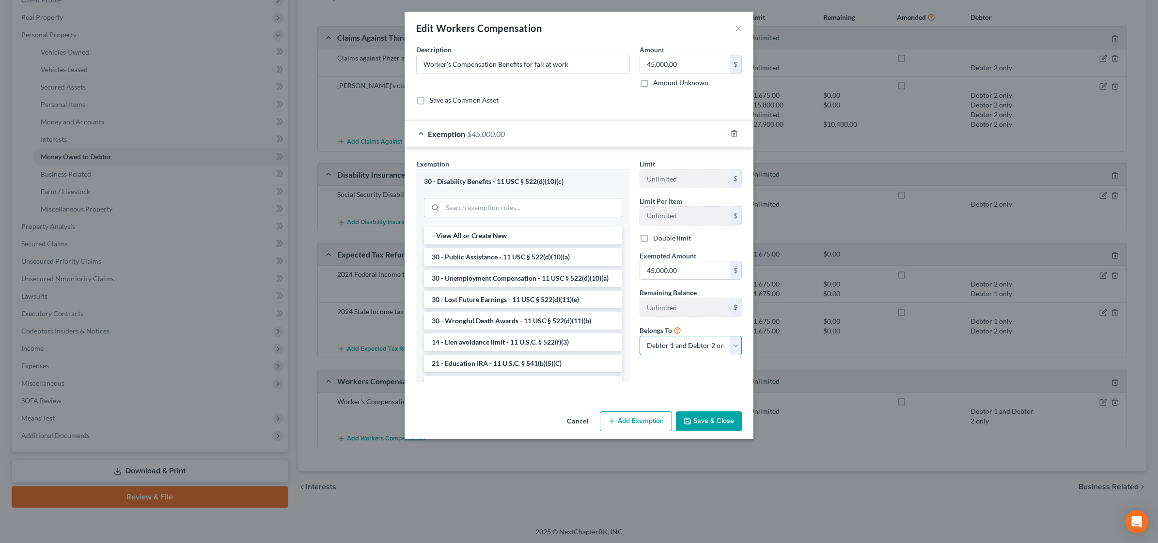
click at [733, 347] on select "Debtor 1 only Debtor 2 only Debtor 1 and Debtor 2 only" at bounding box center [690, 345] width 102 height 19
select select "1"
click at [639, 338] on select "Debtor 1 only Debtor 2 only Debtor 1 and Debtor 2 only" at bounding box center [690, 345] width 102 height 19
click at [713, 425] on button "Save & Close" at bounding box center [709, 422] width 66 height 20
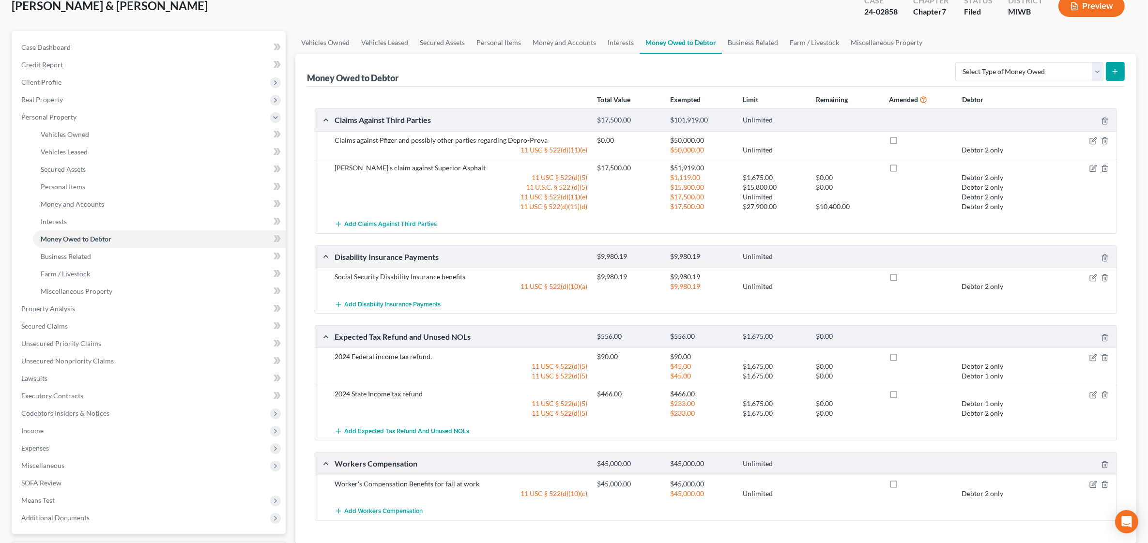
scroll to position [0, 0]
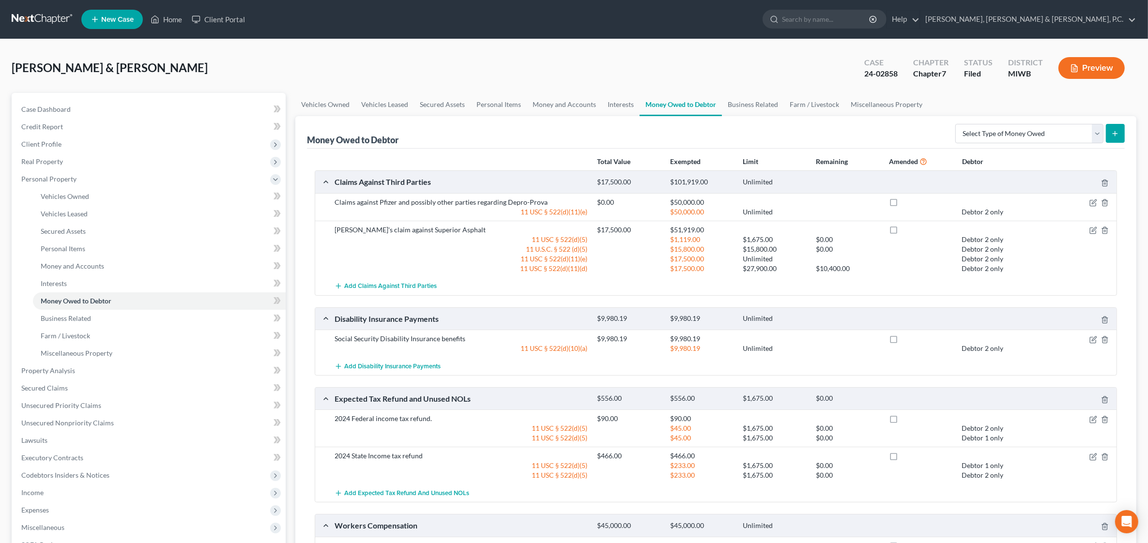
click at [1093, 68] on button "Preview" at bounding box center [1092, 68] width 66 height 22
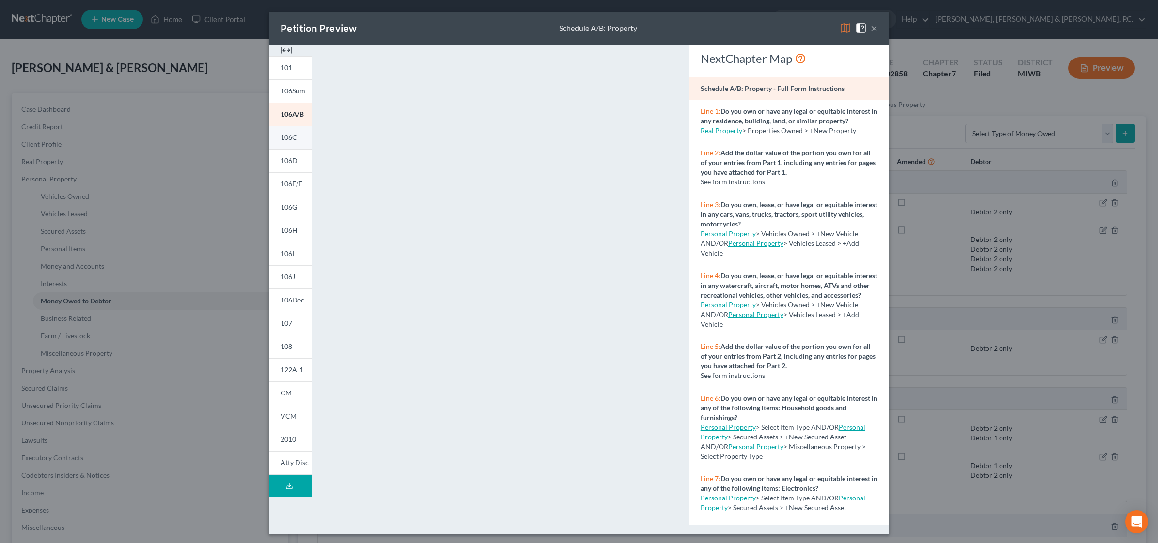
click at [292, 141] on link "106C" at bounding box center [290, 137] width 43 height 23
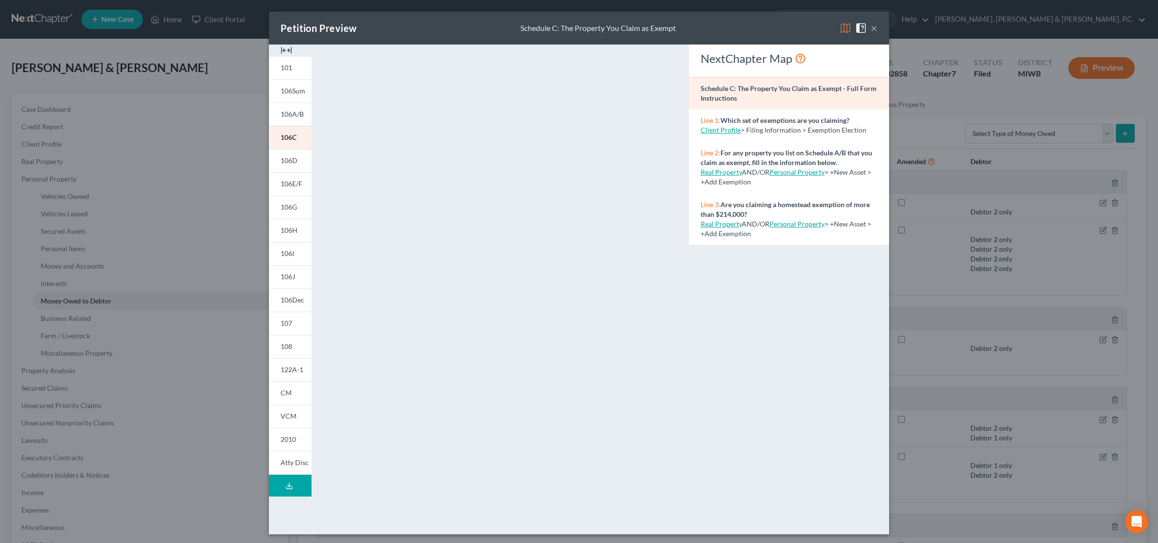
click at [865, 31] on div "×" at bounding box center [858, 28] width 38 height 12
click at [870, 28] on button "×" at bounding box center [873, 28] width 7 height 12
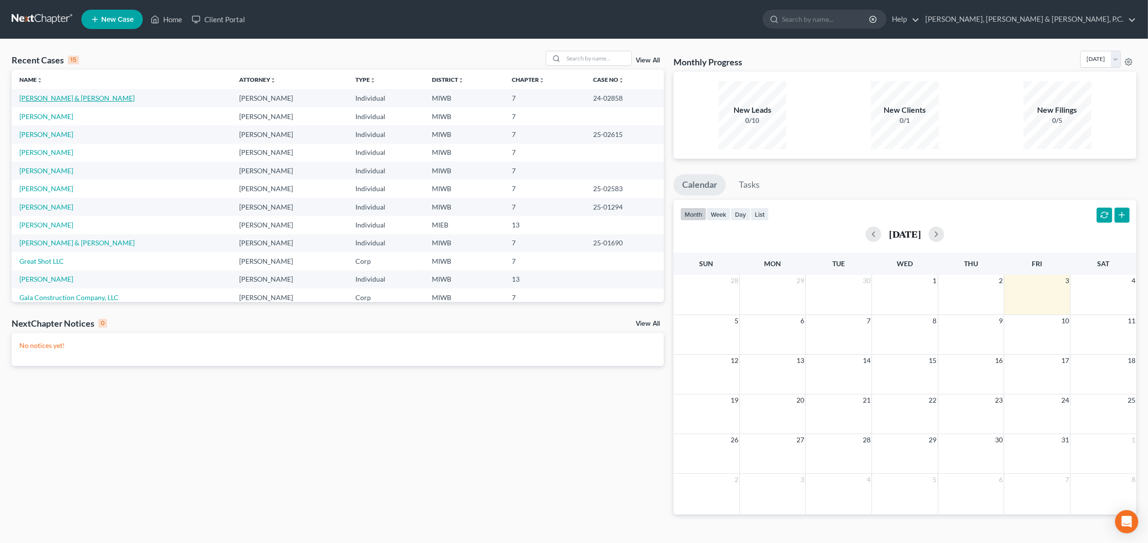
click at [77, 95] on link "[PERSON_NAME] & [PERSON_NAME]" at bounding box center [76, 98] width 115 height 8
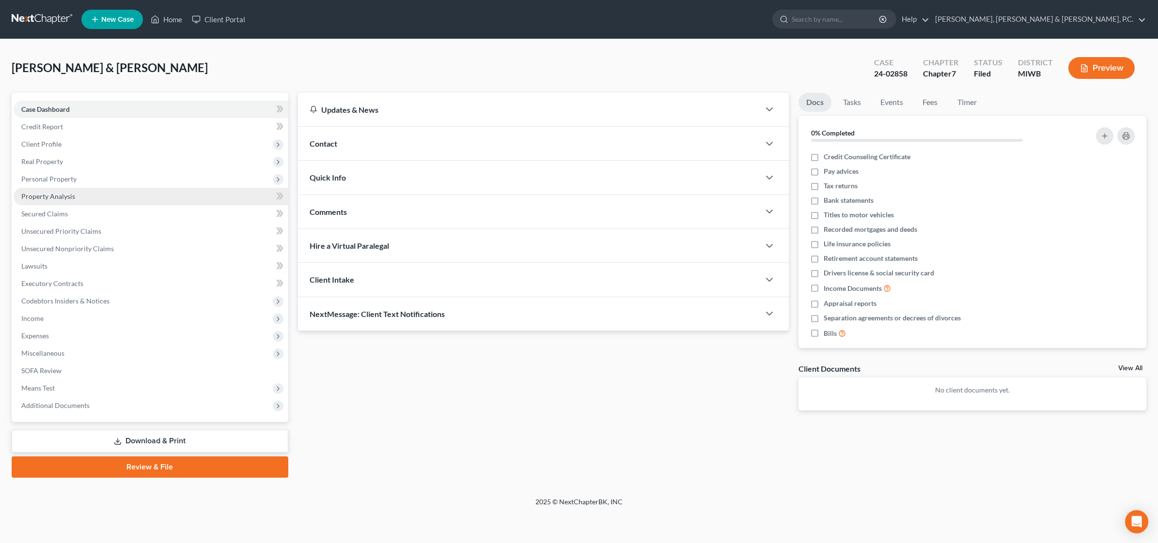
click at [65, 200] on link "Property Analysis" at bounding box center [151, 196] width 275 height 17
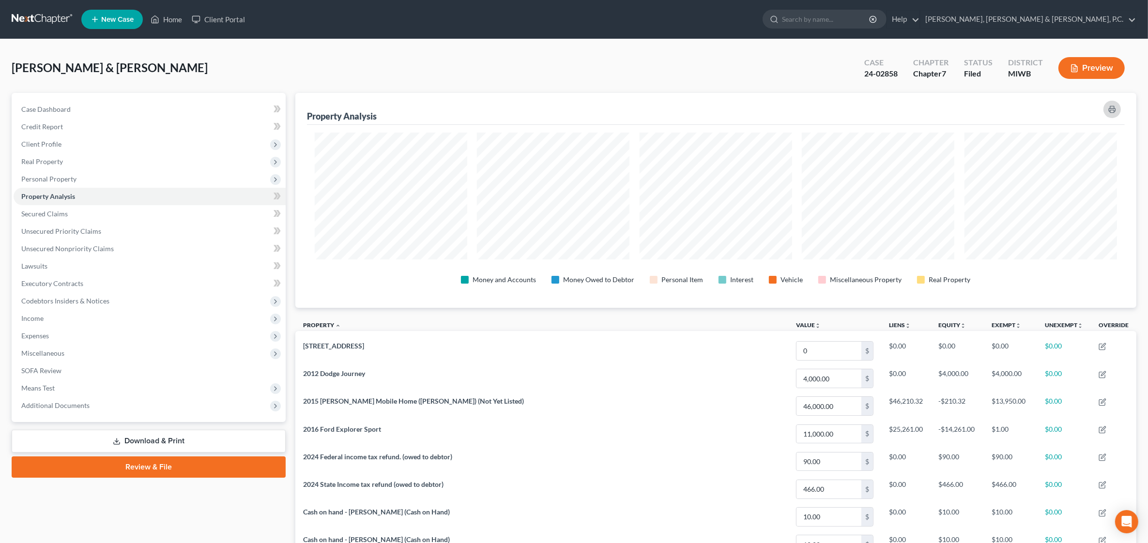
click at [923, 106] on icon "button" at bounding box center [1113, 110] width 8 height 8
